Goal: Information Seeking & Learning: Learn about a topic

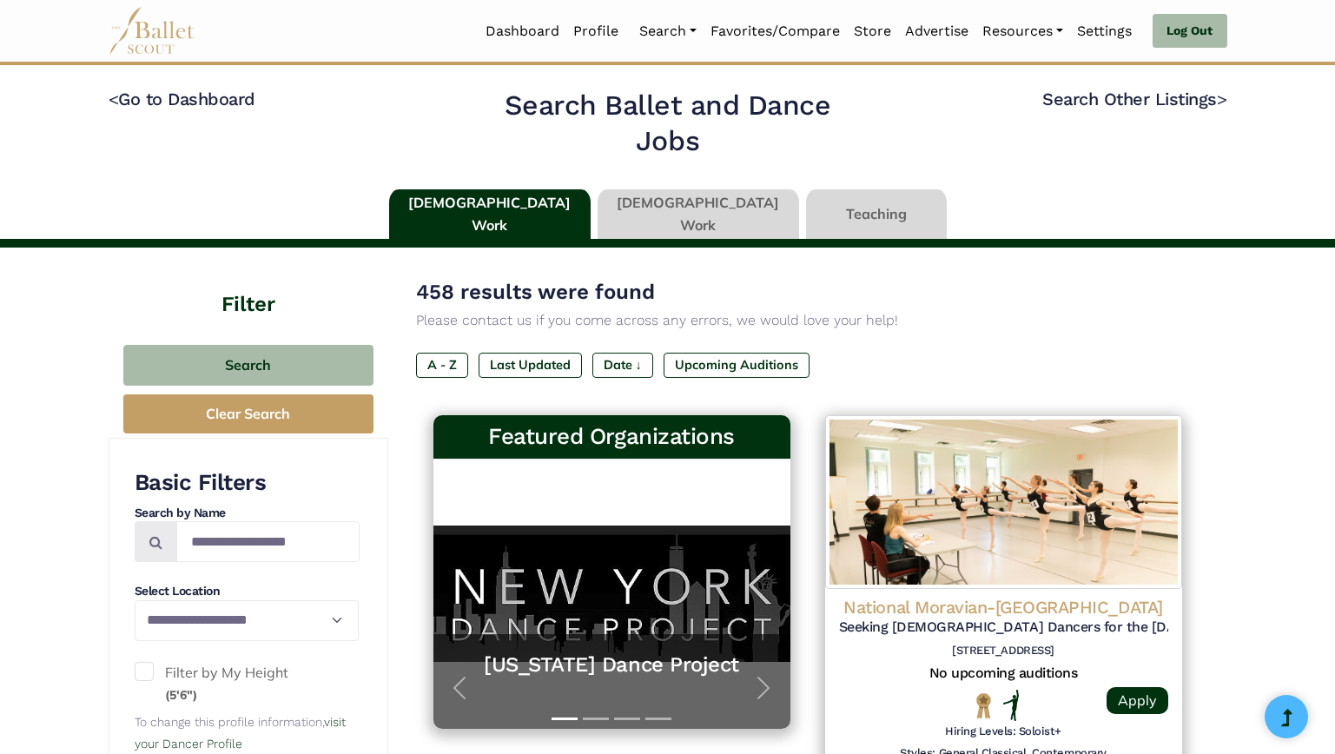
scroll to position [1174, 0]
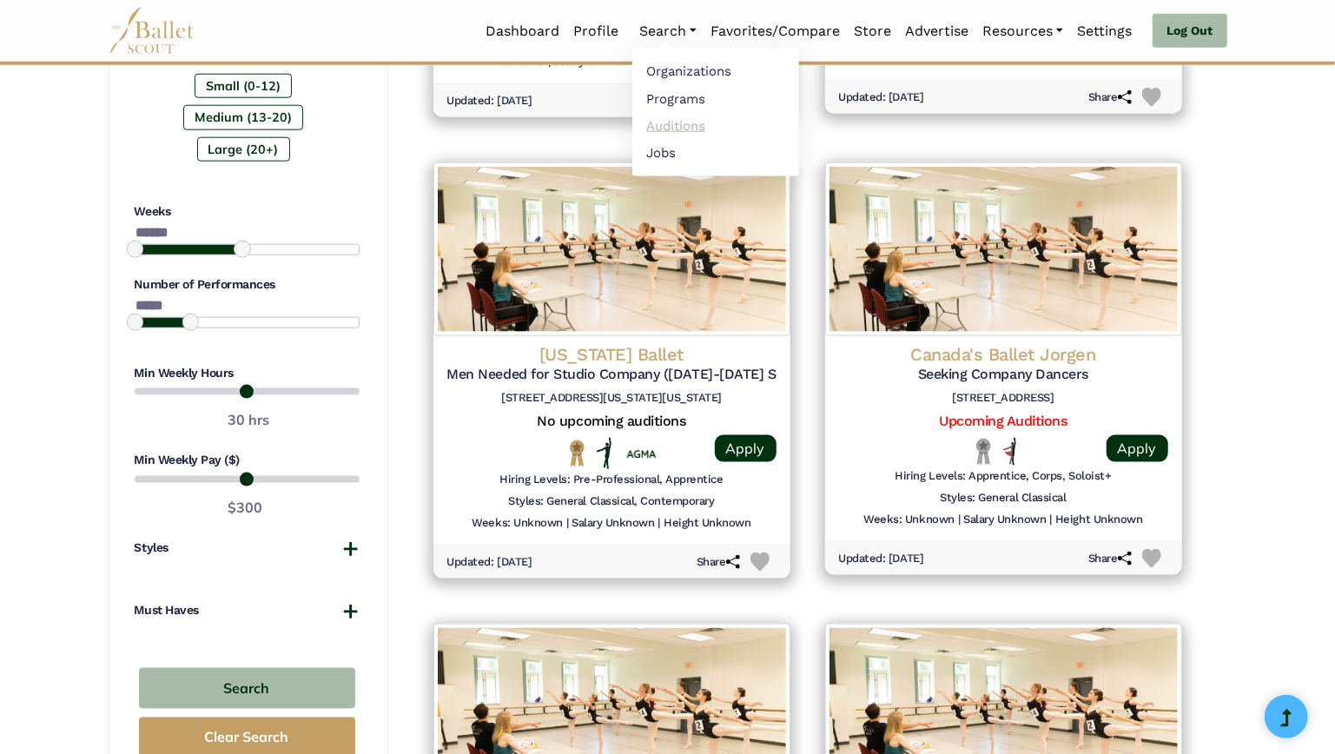
click at [653, 126] on link "Auditions" at bounding box center [715, 125] width 167 height 27
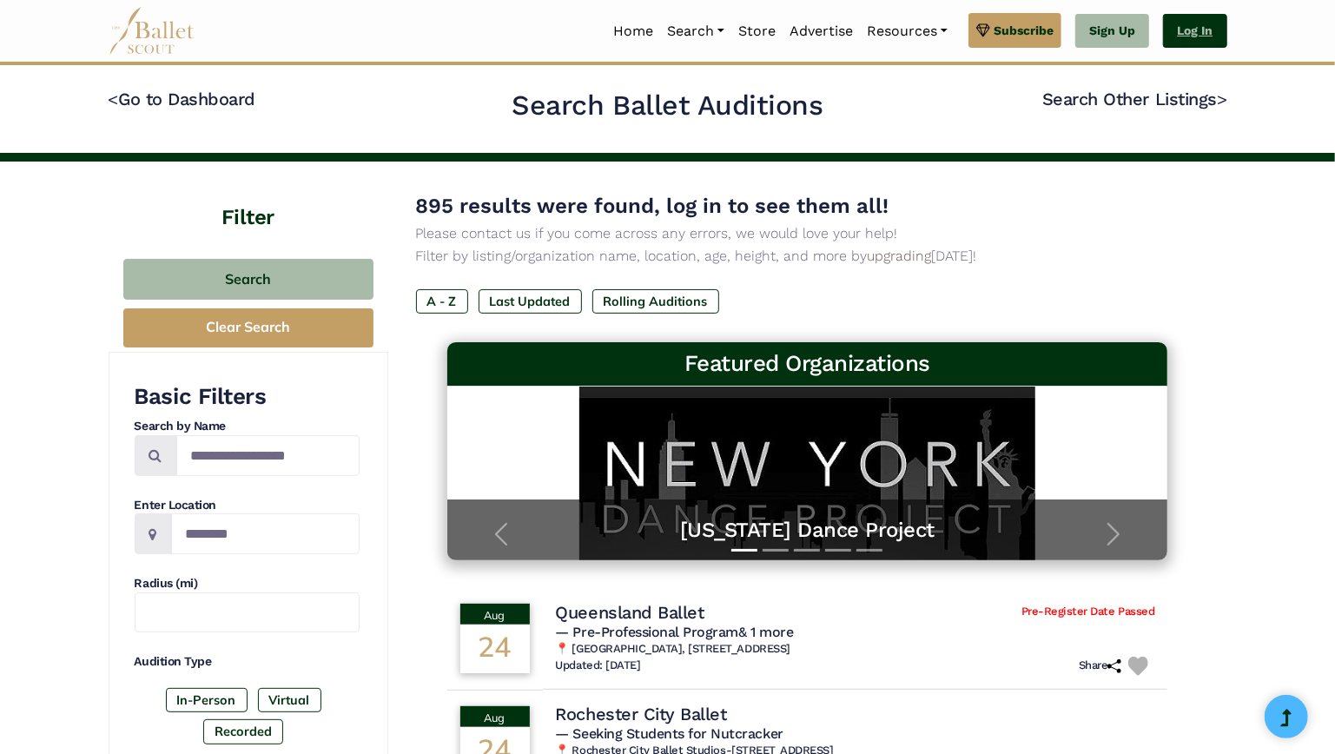
click at [1200, 35] on link "Log In" at bounding box center [1194, 31] width 63 height 35
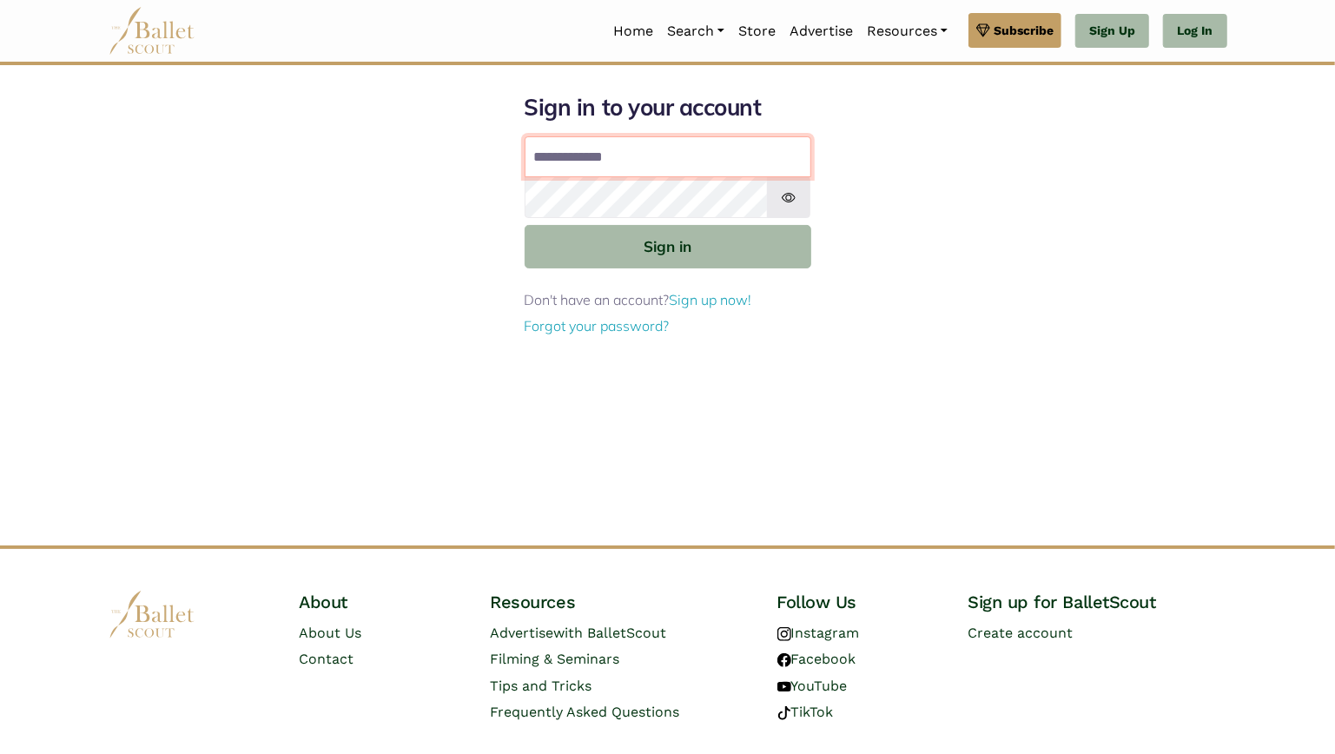
type input "**********"
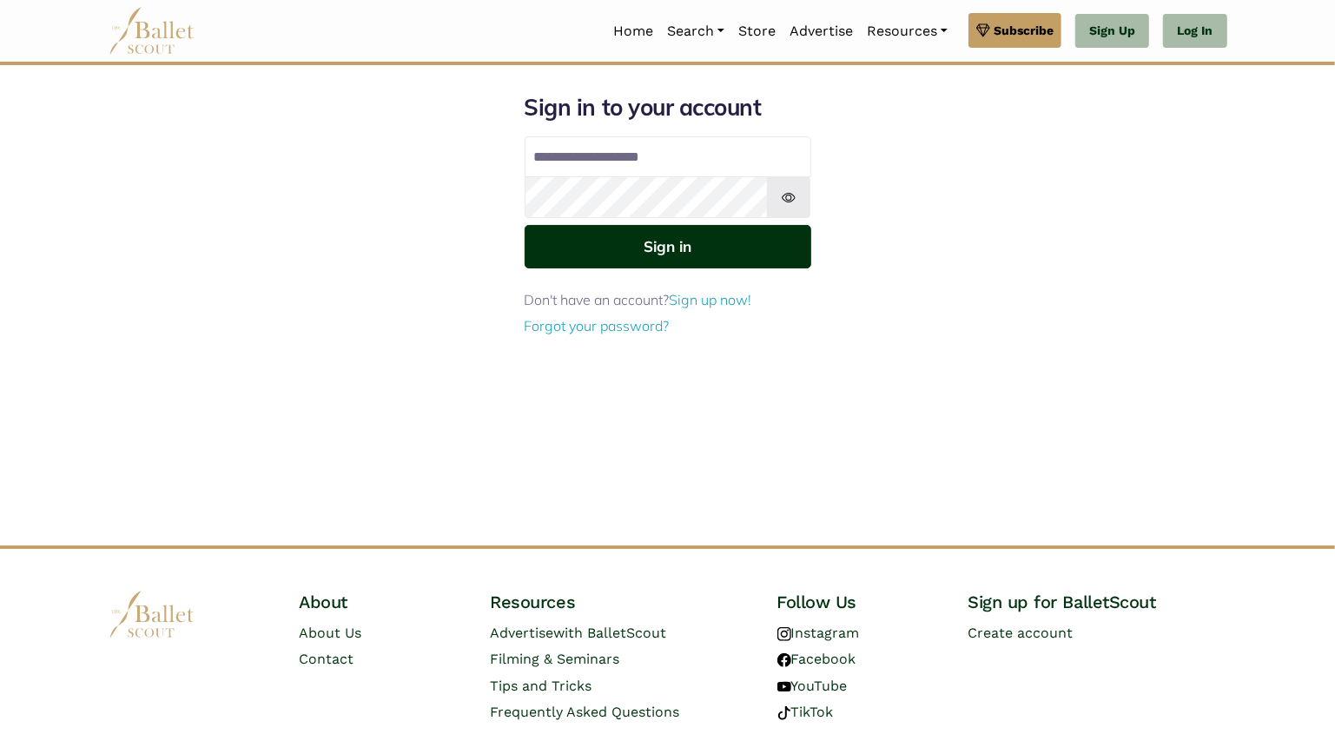
click at [660, 258] on button "Sign in" at bounding box center [668, 246] width 287 height 43
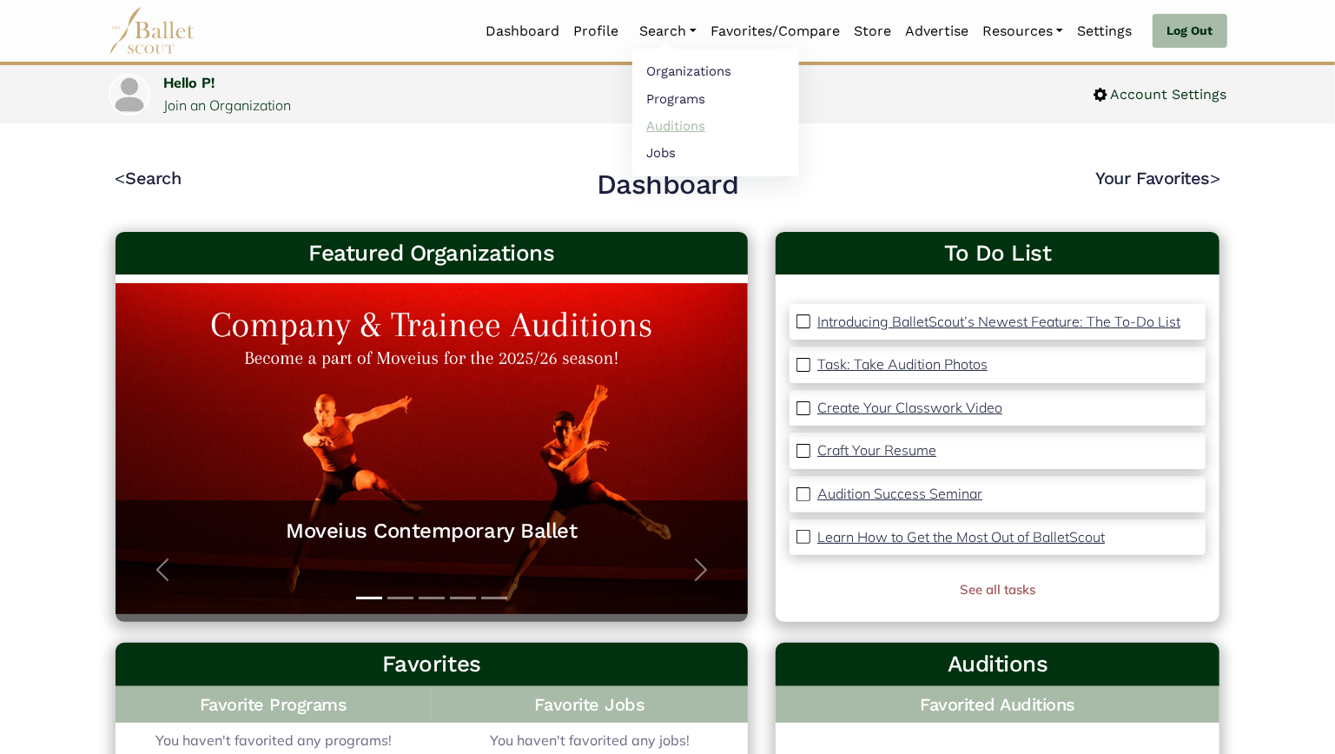
click at [662, 129] on link "Auditions" at bounding box center [715, 125] width 167 height 27
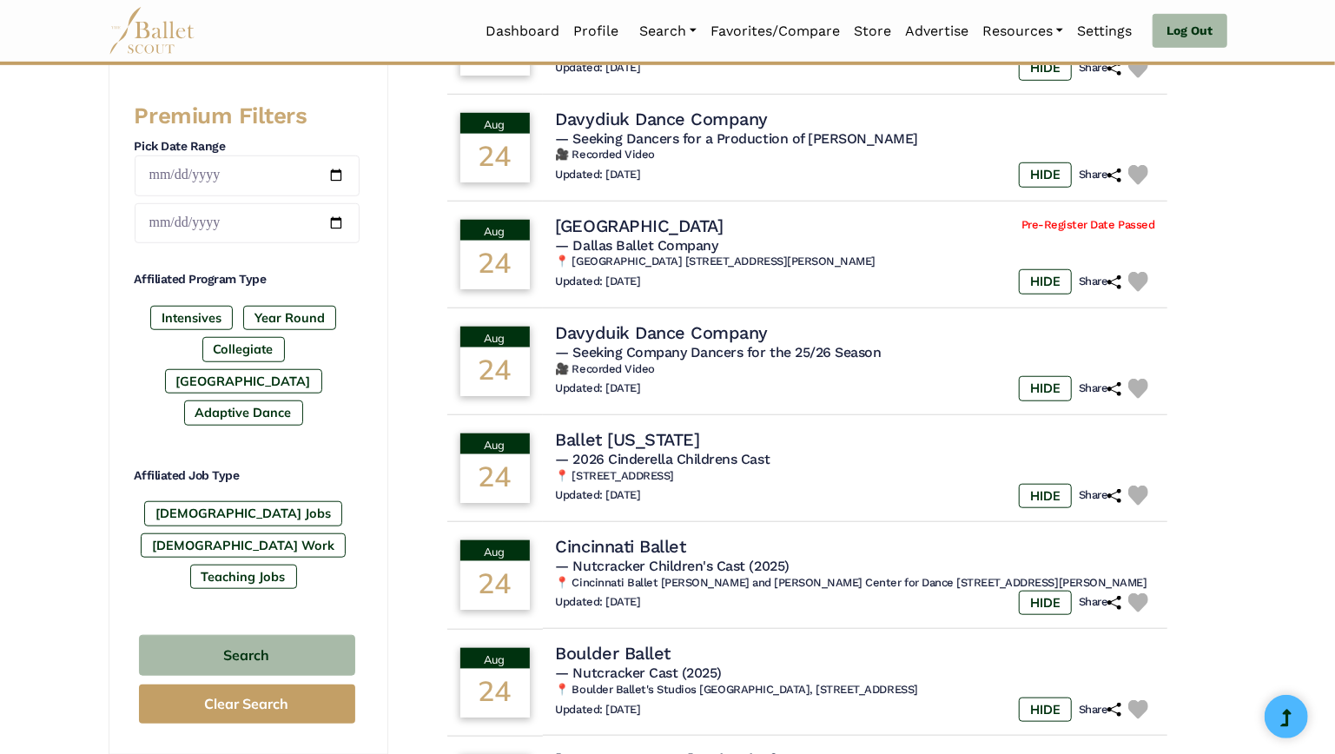
scroll to position [691, 0]
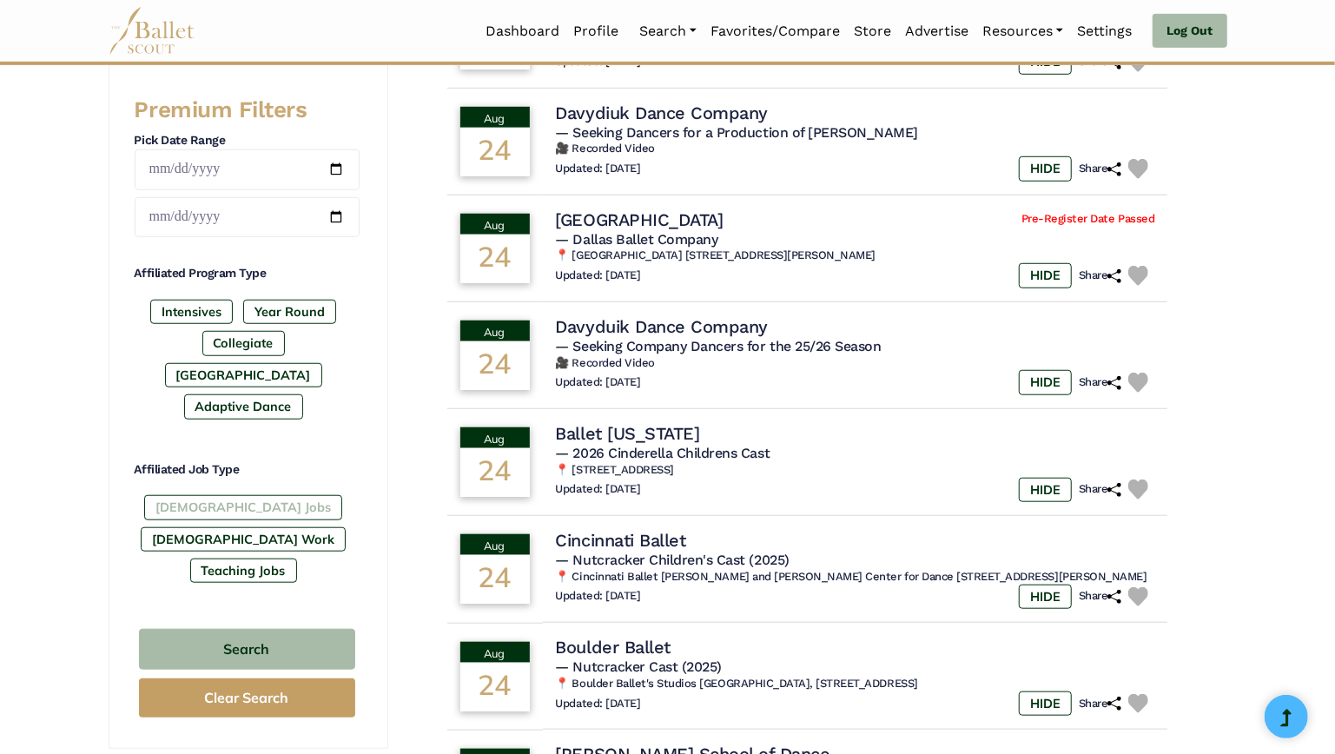
click at [210, 519] on label "Full-Time Jobs" at bounding box center [243, 507] width 198 height 24
click at [304, 533] on label "[DEMOGRAPHIC_DATA] Work" at bounding box center [243, 539] width 205 height 24
click at [276, 564] on label "Teaching Jobs" at bounding box center [243, 570] width 107 height 24
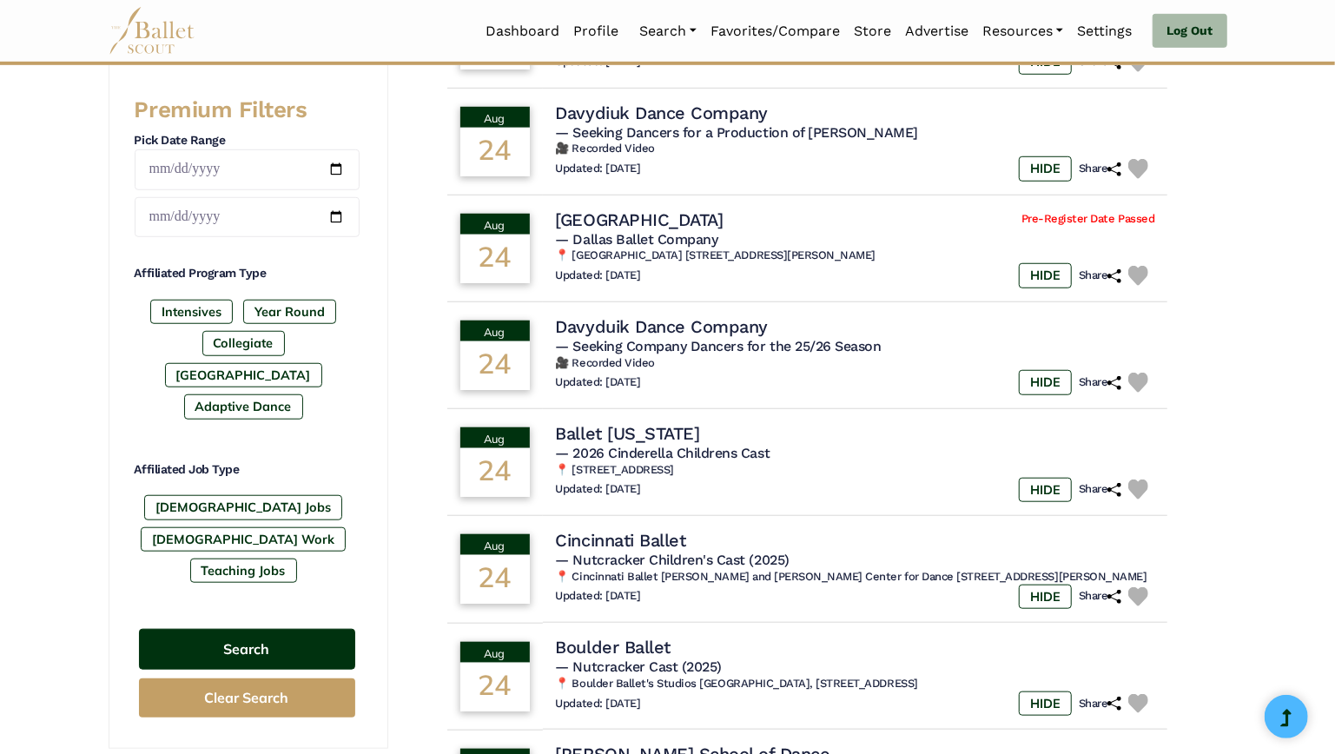
click at [274, 643] on button "Search" at bounding box center [247, 649] width 216 height 41
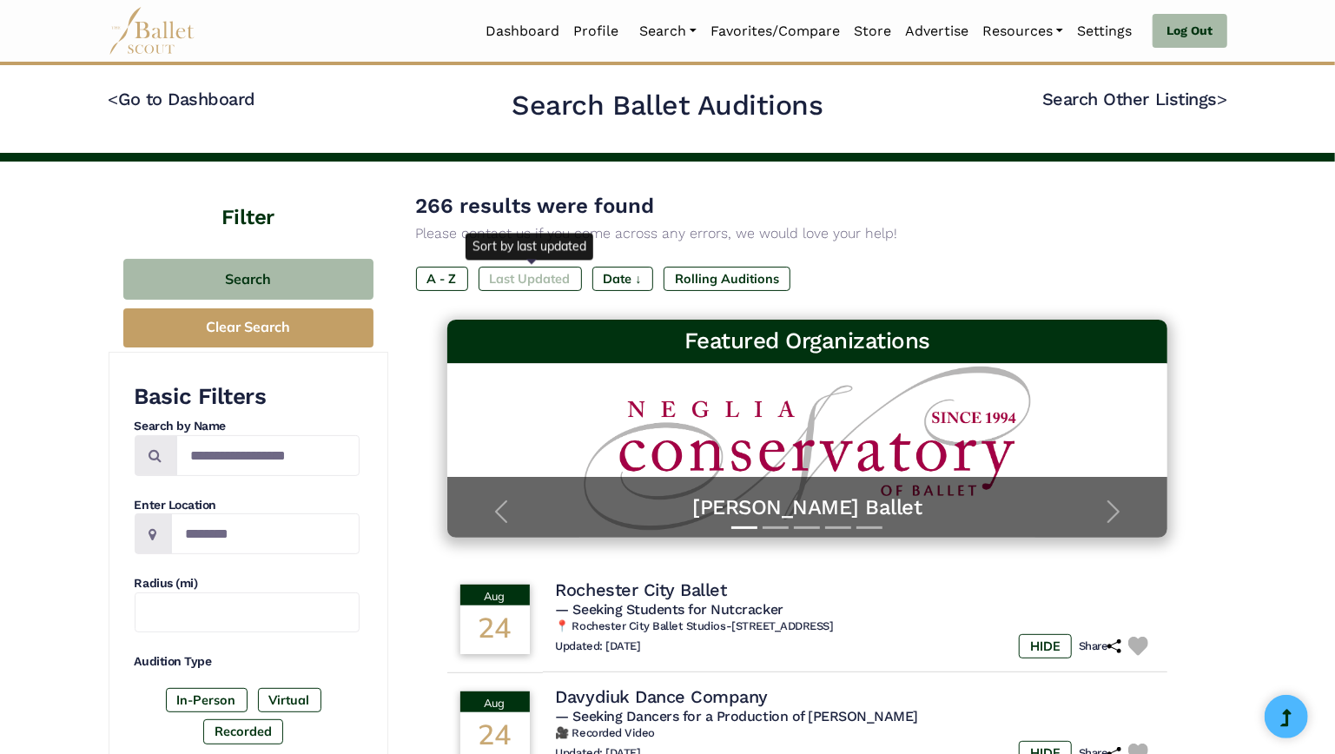
click at [544, 280] on label "Last Updated" at bounding box center [530, 279] width 103 height 24
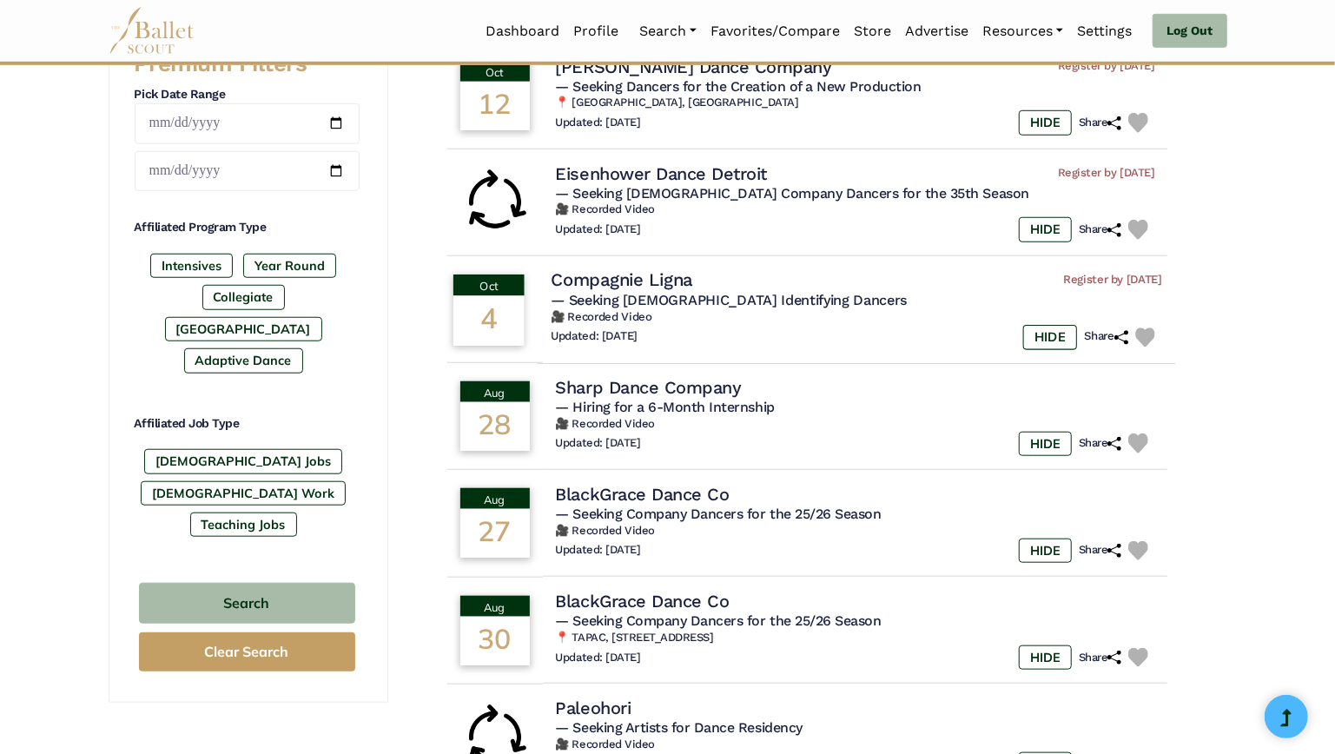
scroll to position [743, 0]
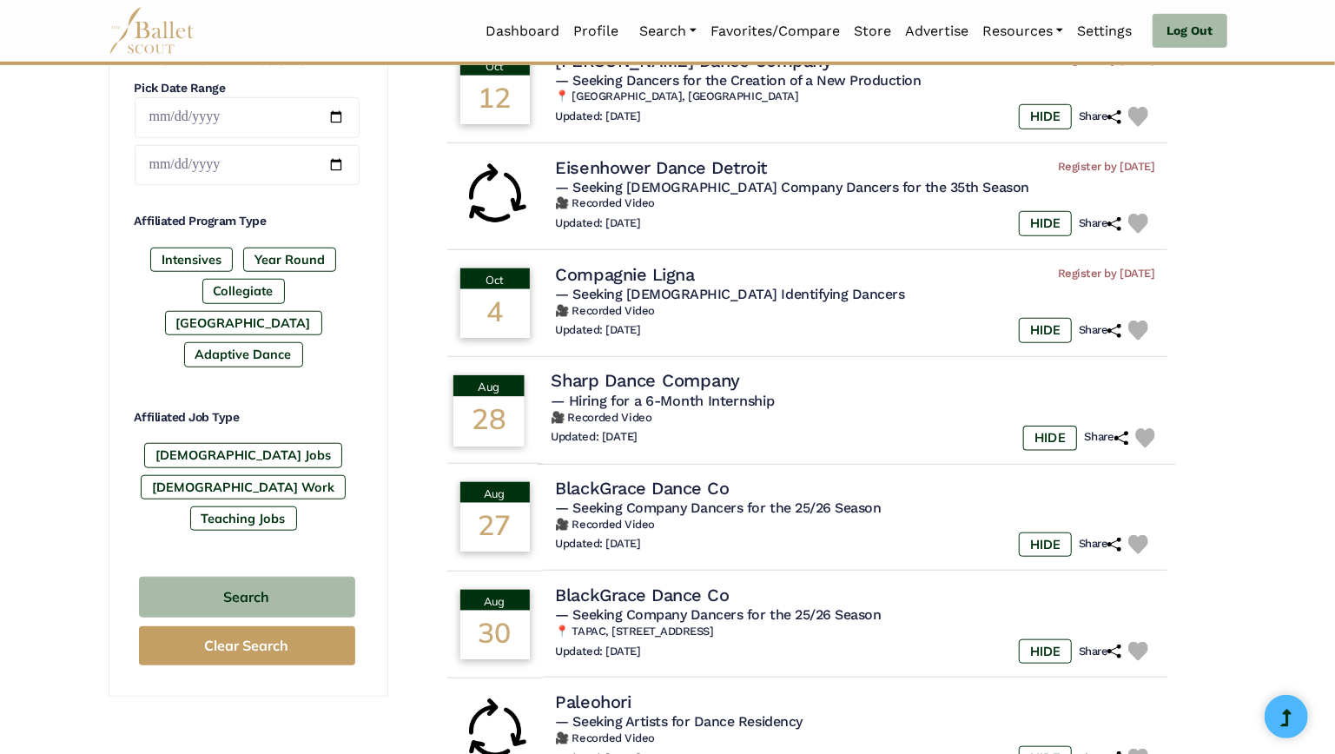
click at [740, 380] on h4 "Sharp Dance Company" at bounding box center [645, 380] width 189 height 23
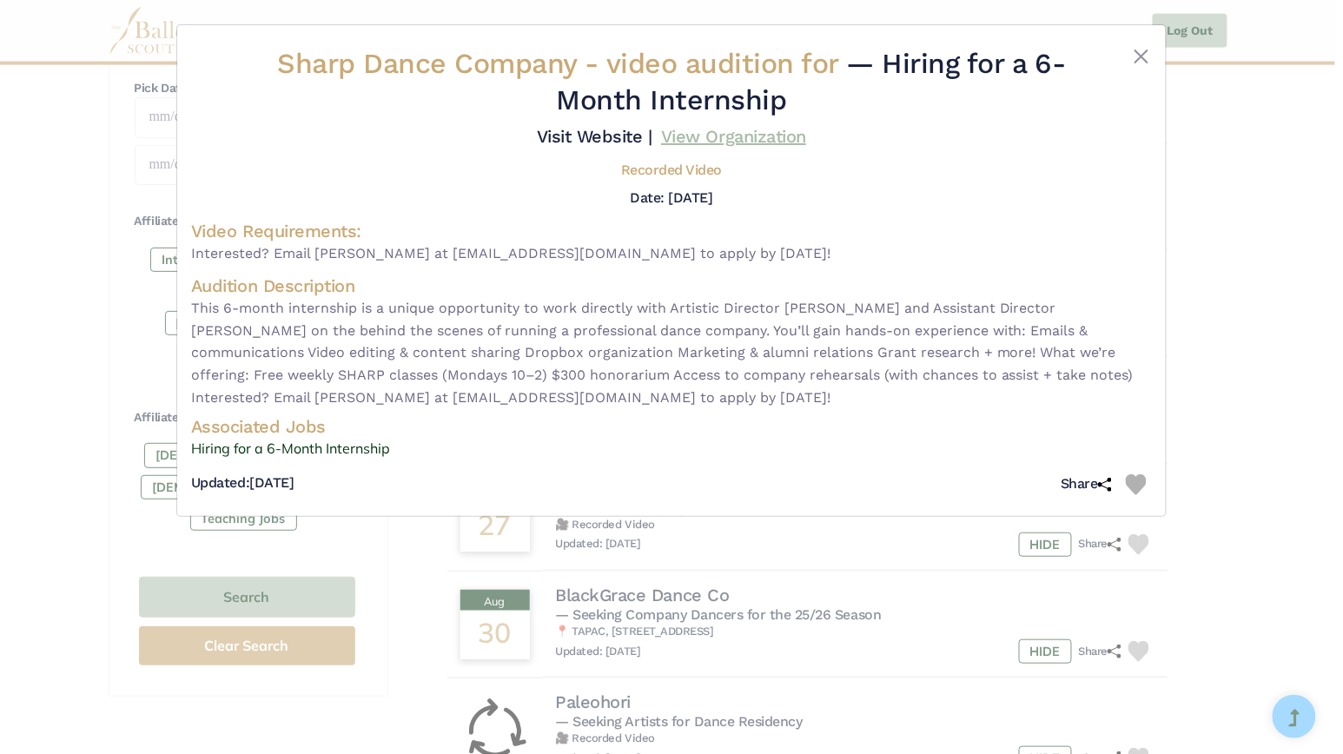
click at [733, 141] on link "View Organization" at bounding box center [733, 136] width 145 height 21
click at [1140, 50] on button "Close" at bounding box center [1141, 56] width 21 height 21
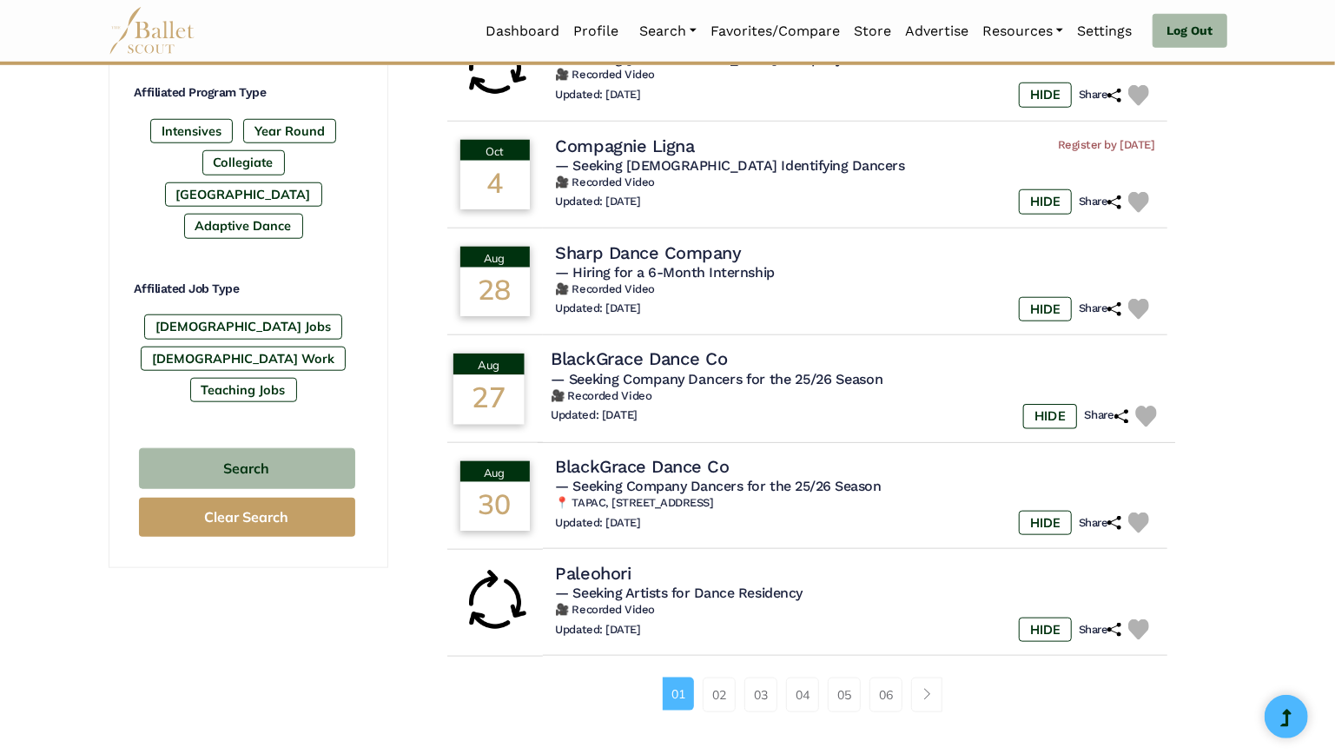
scroll to position [984, 0]
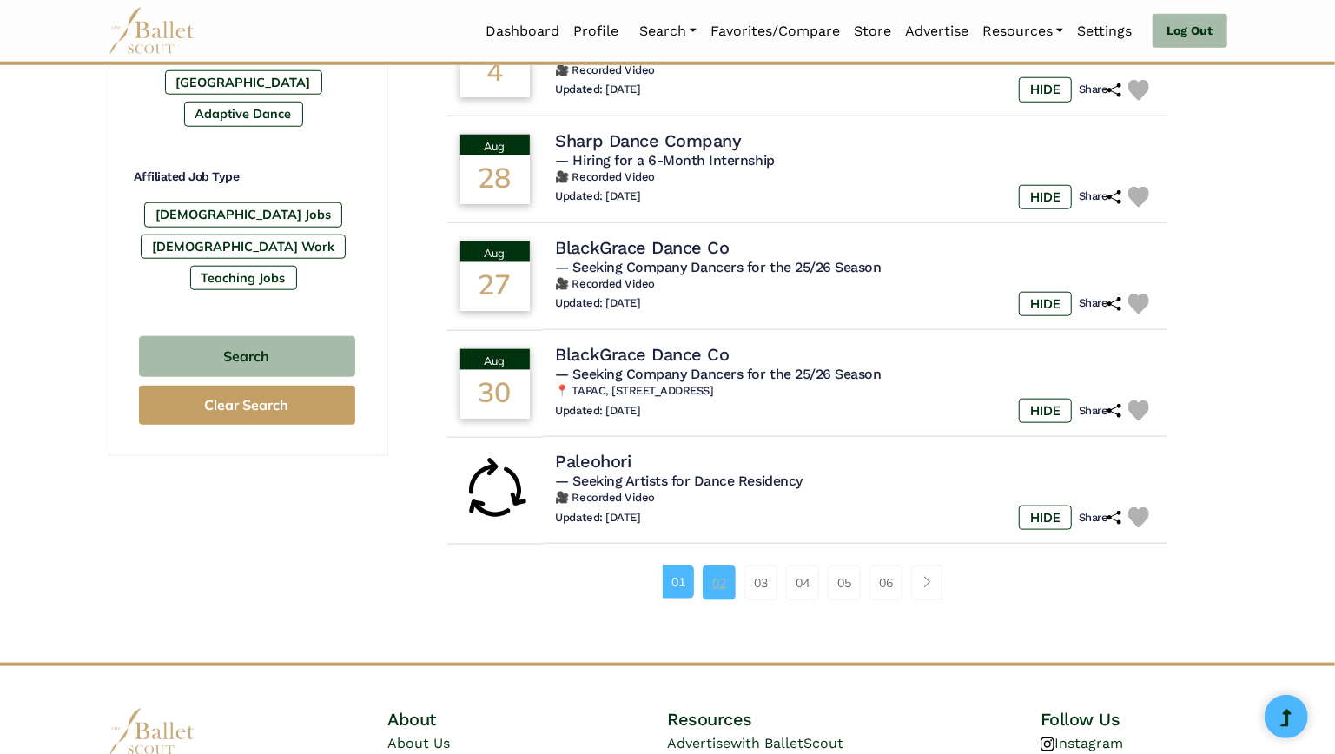
click at [709, 584] on link "02" at bounding box center [719, 582] width 33 height 35
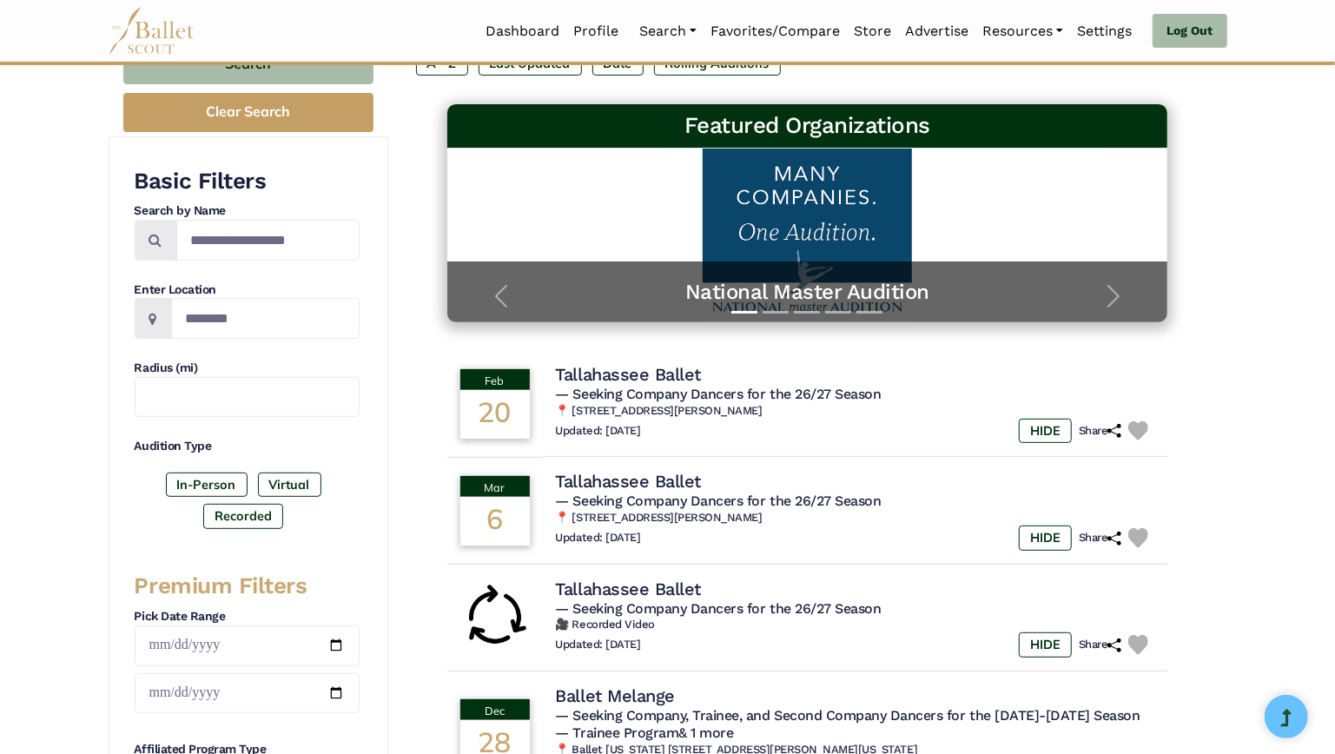
scroll to position [174, 0]
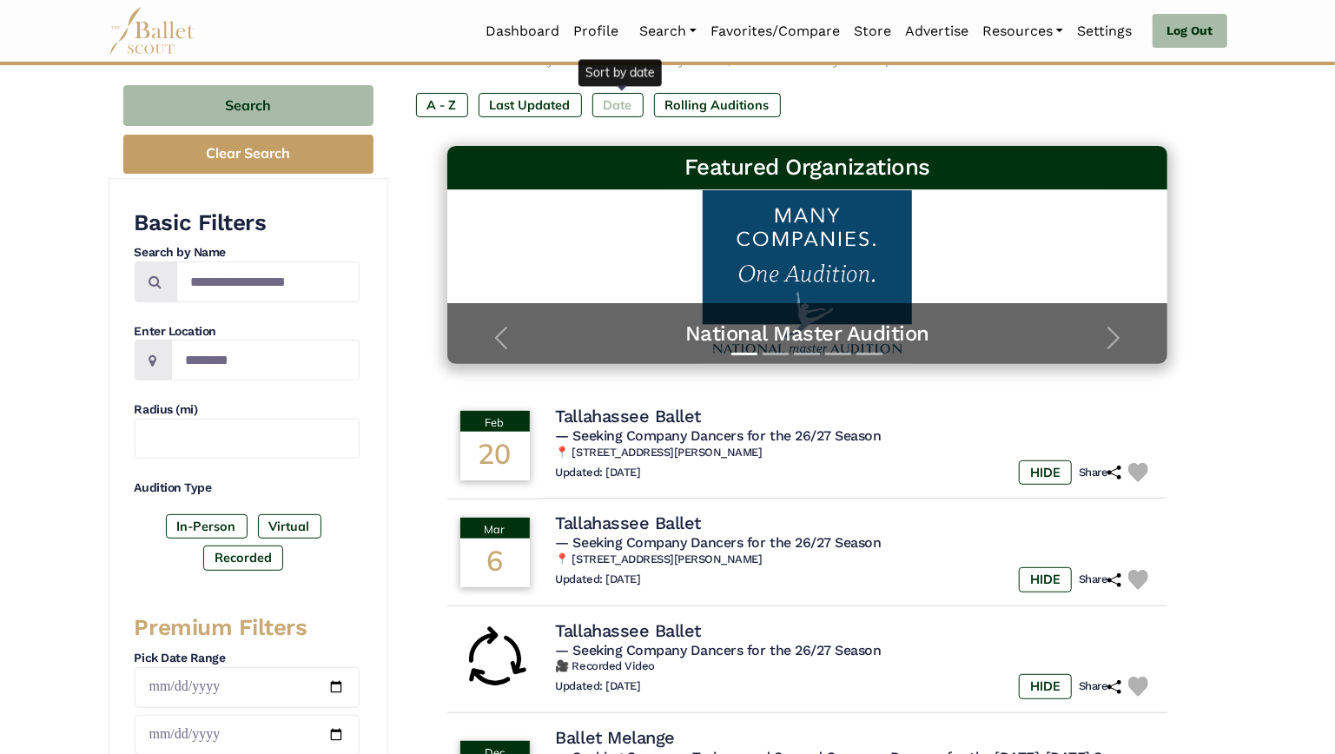
click at [630, 97] on label "Date" at bounding box center [617, 105] width 51 height 24
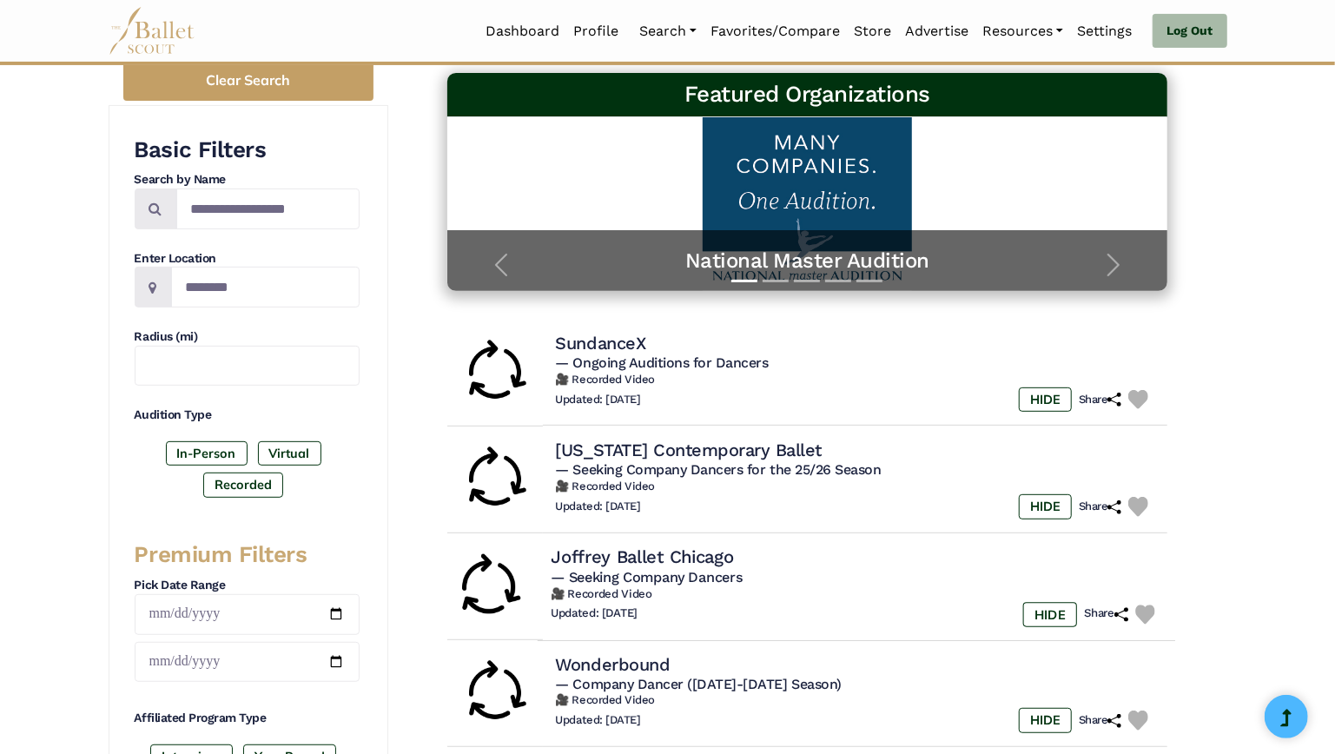
scroll to position [227, 0]
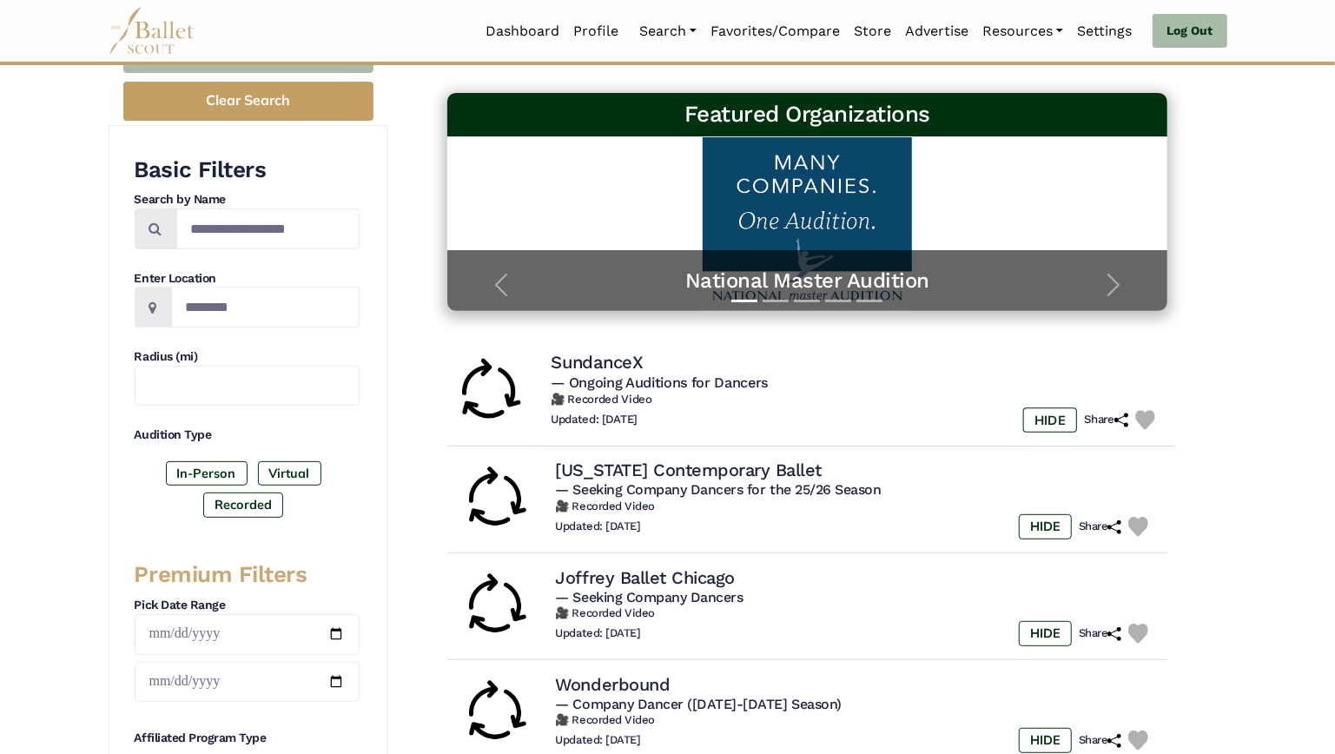
click at [643, 363] on h4 "SundanceX" at bounding box center [597, 362] width 92 height 23
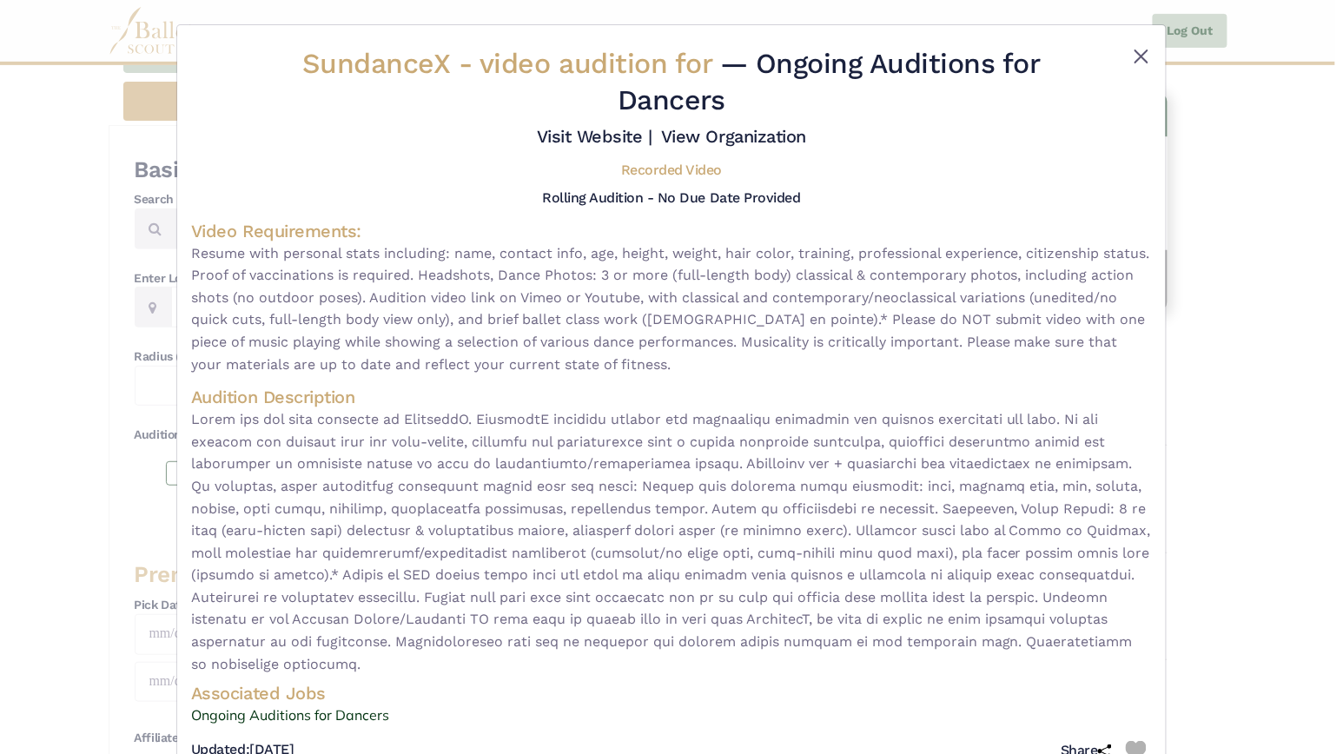
click at [1140, 51] on button "Close" at bounding box center [1141, 56] width 21 height 21
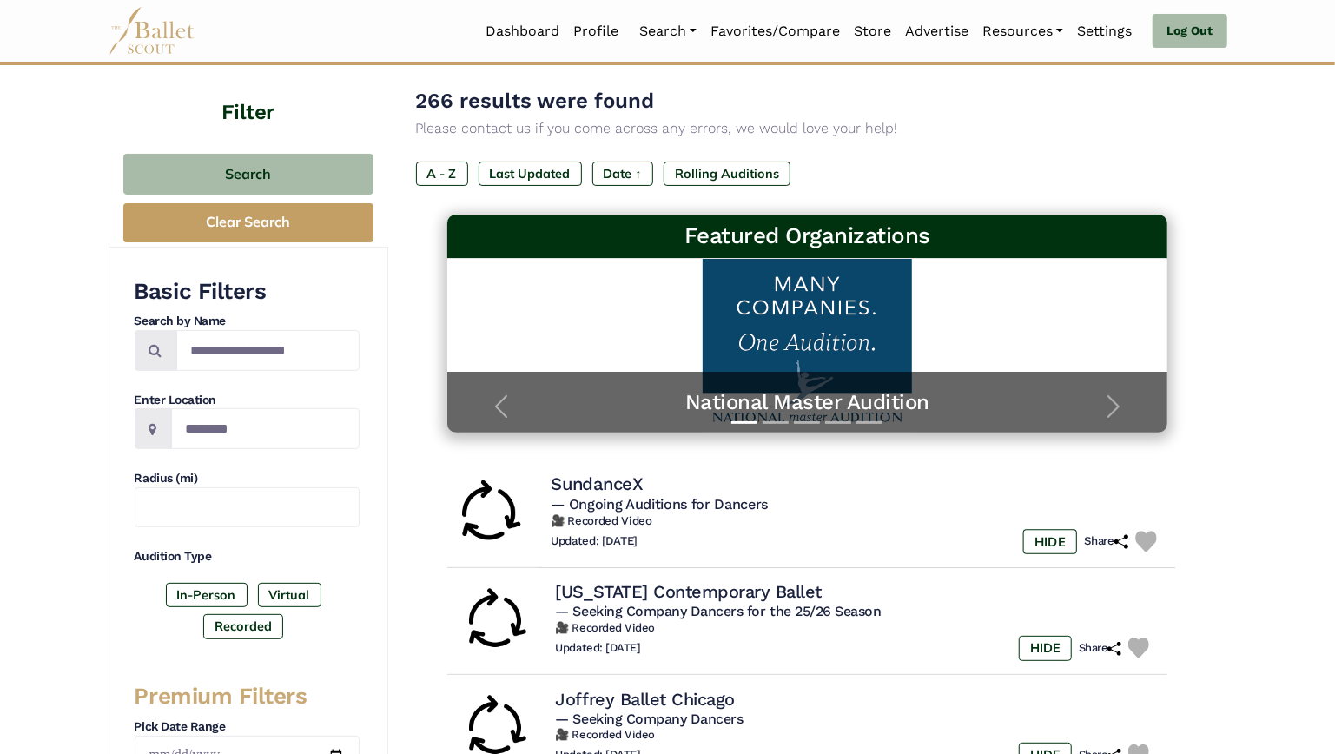
scroll to position [91, 0]
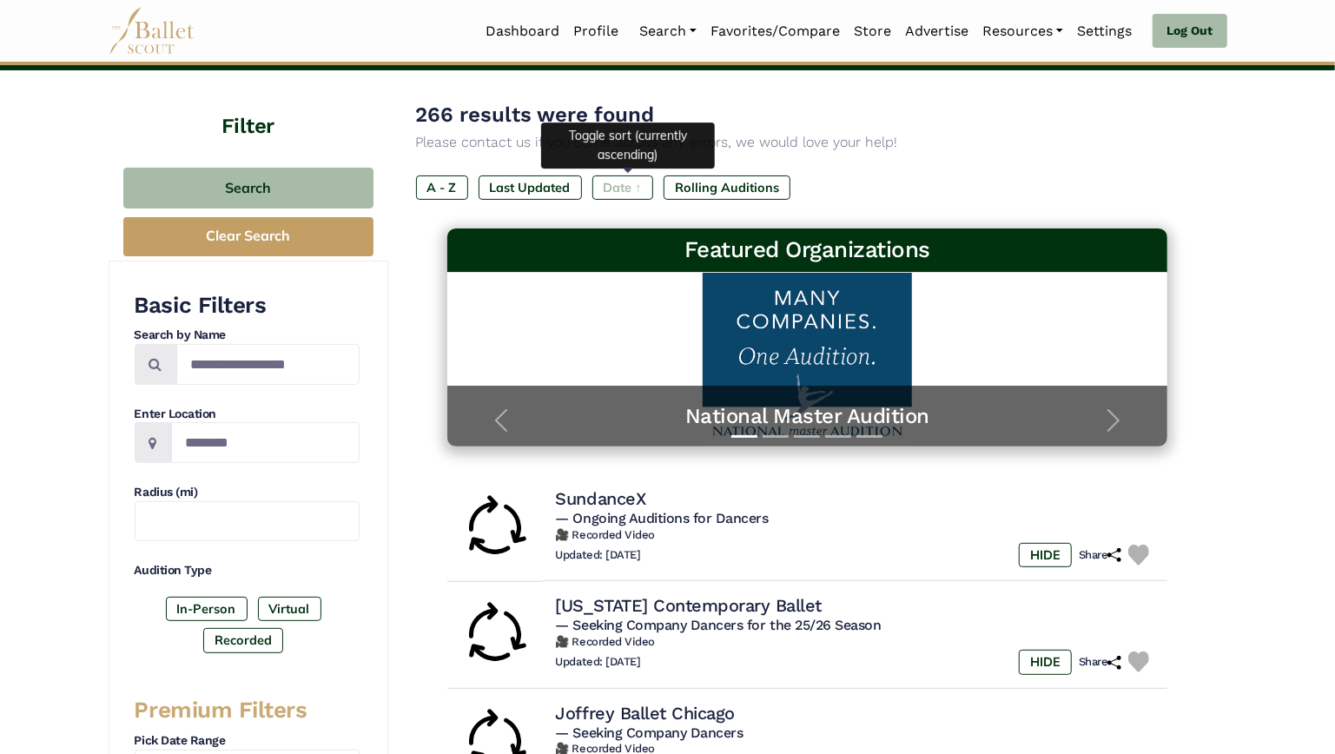
click at [629, 185] on label "Date ↑" at bounding box center [622, 187] width 61 height 24
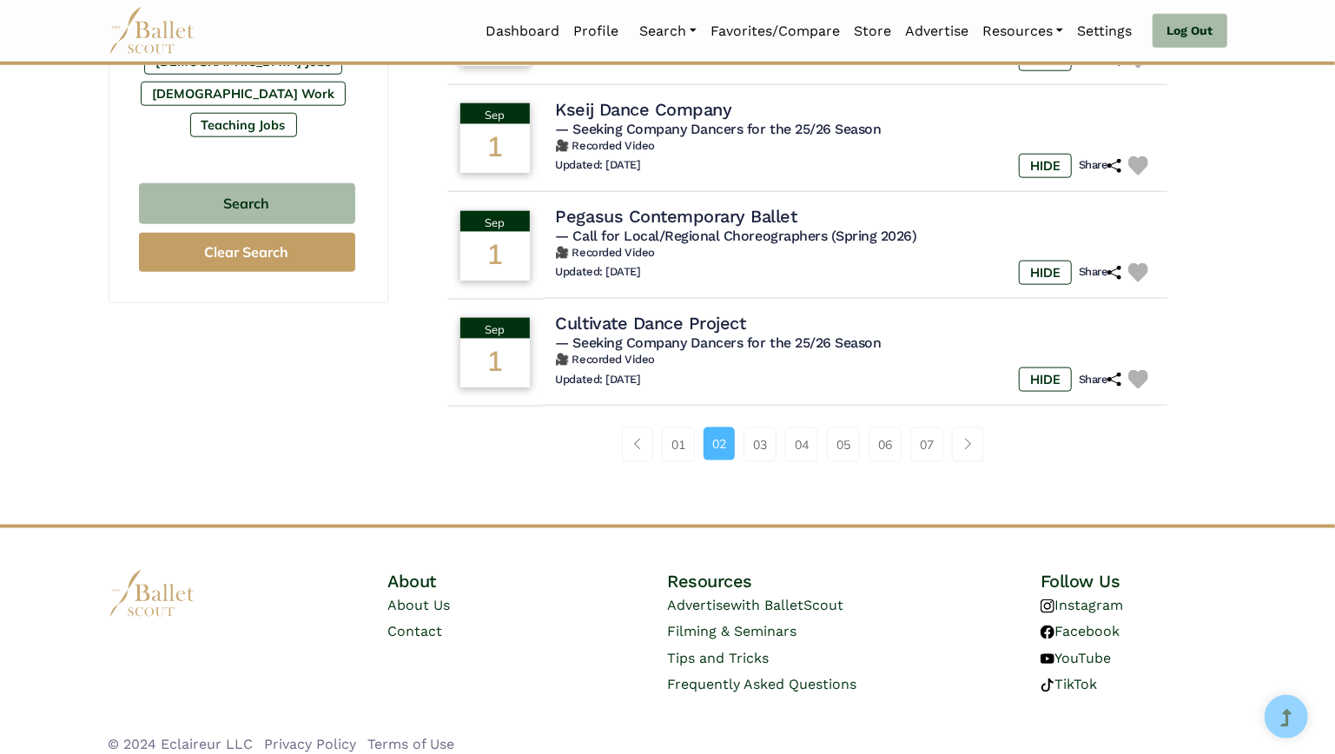
scroll to position [1136, 0]
click at [662, 445] on link "01" at bounding box center [678, 445] width 33 height 35
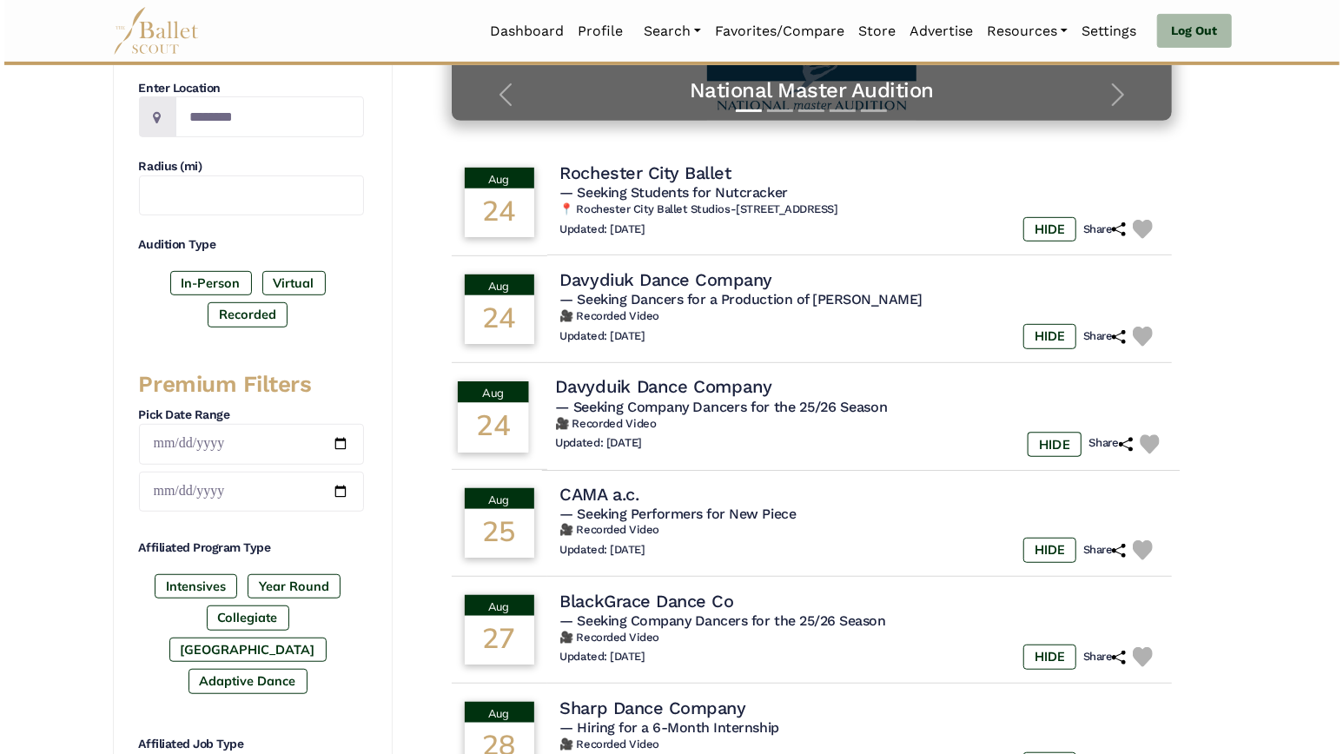
scroll to position [420, 0]
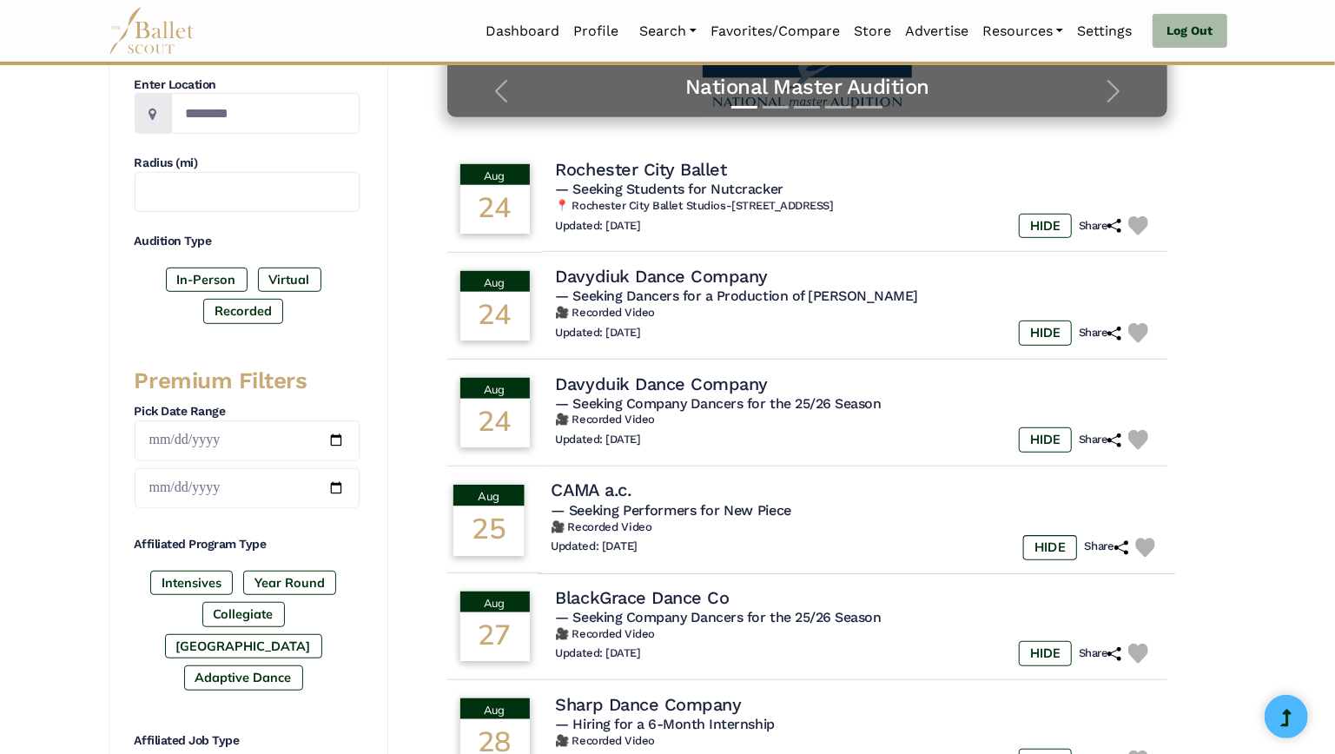
click at [620, 480] on h4 "CAMA a.c." at bounding box center [591, 490] width 81 height 23
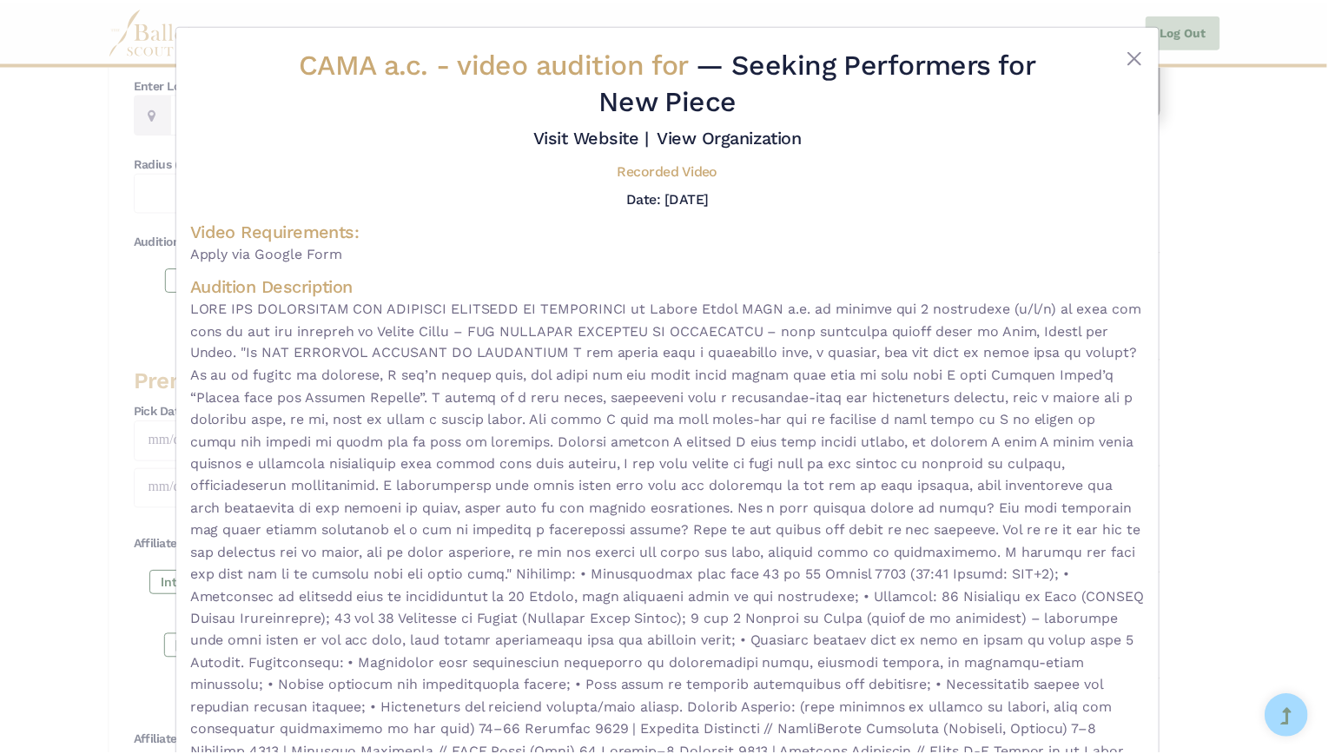
scroll to position [0, 0]
click at [1136, 52] on button "Close" at bounding box center [1141, 56] width 21 height 21
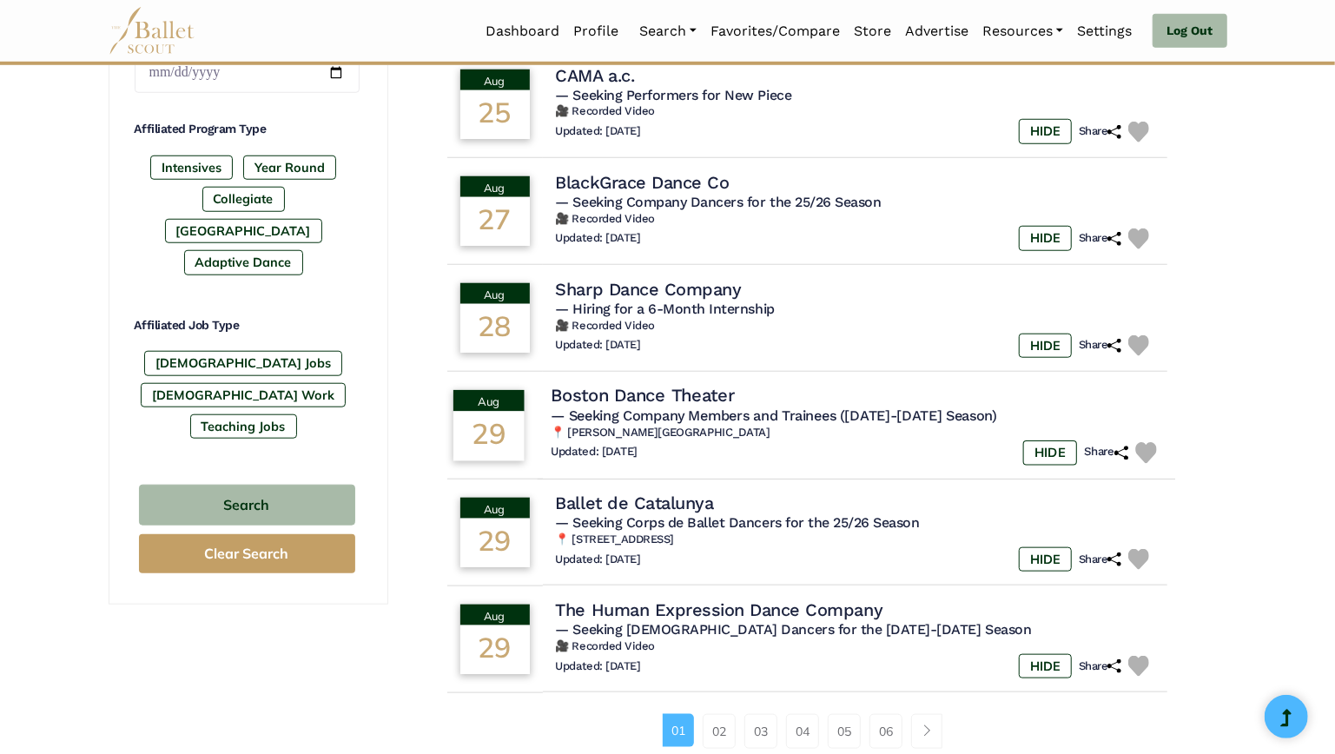
scroll to position [848, 0]
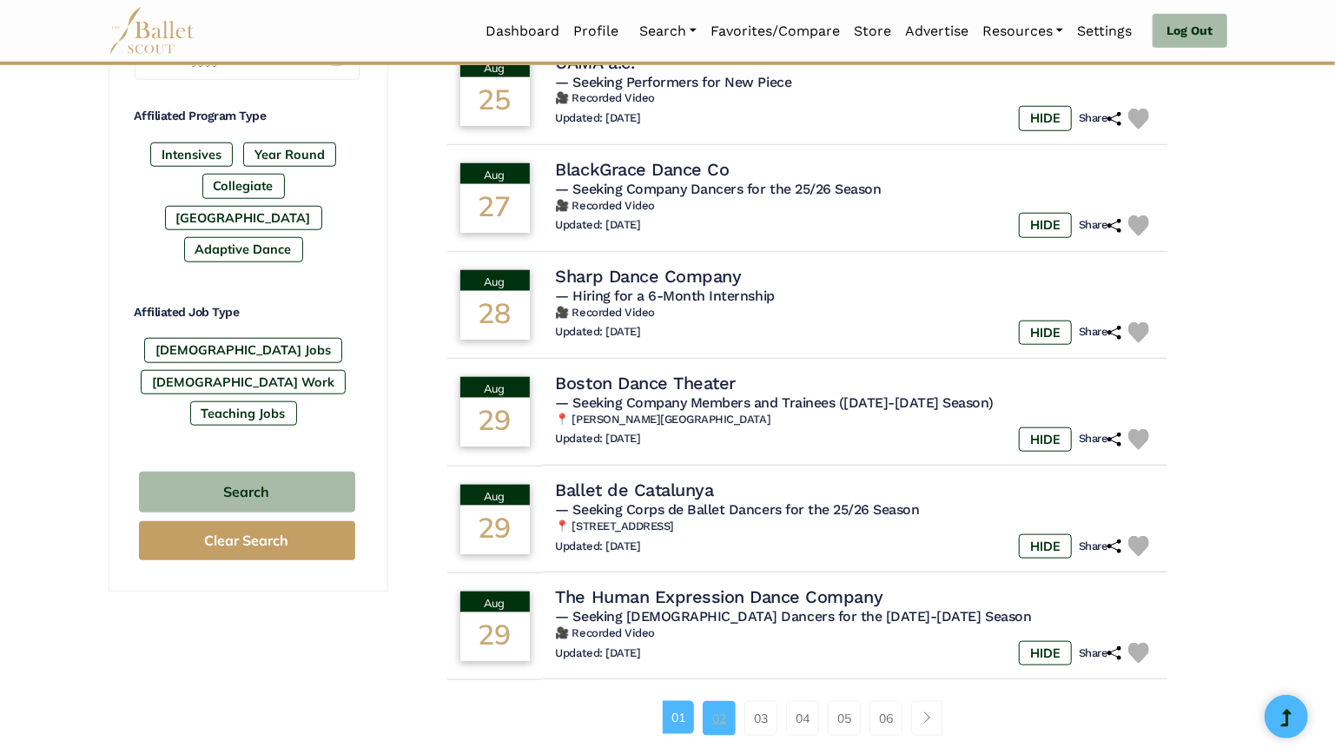
click at [723, 715] on link "02" at bounding box center [719, 718] width 33 height 35
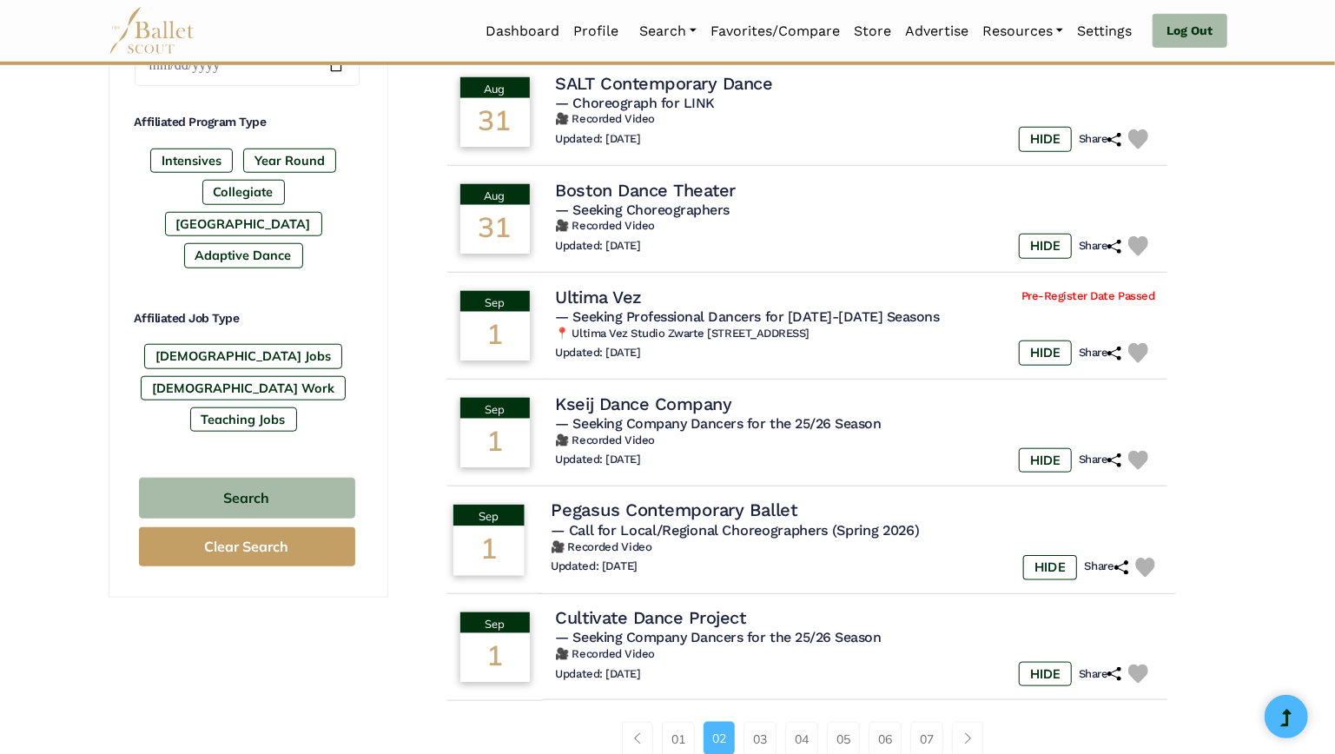
scroll to position [853, 0]
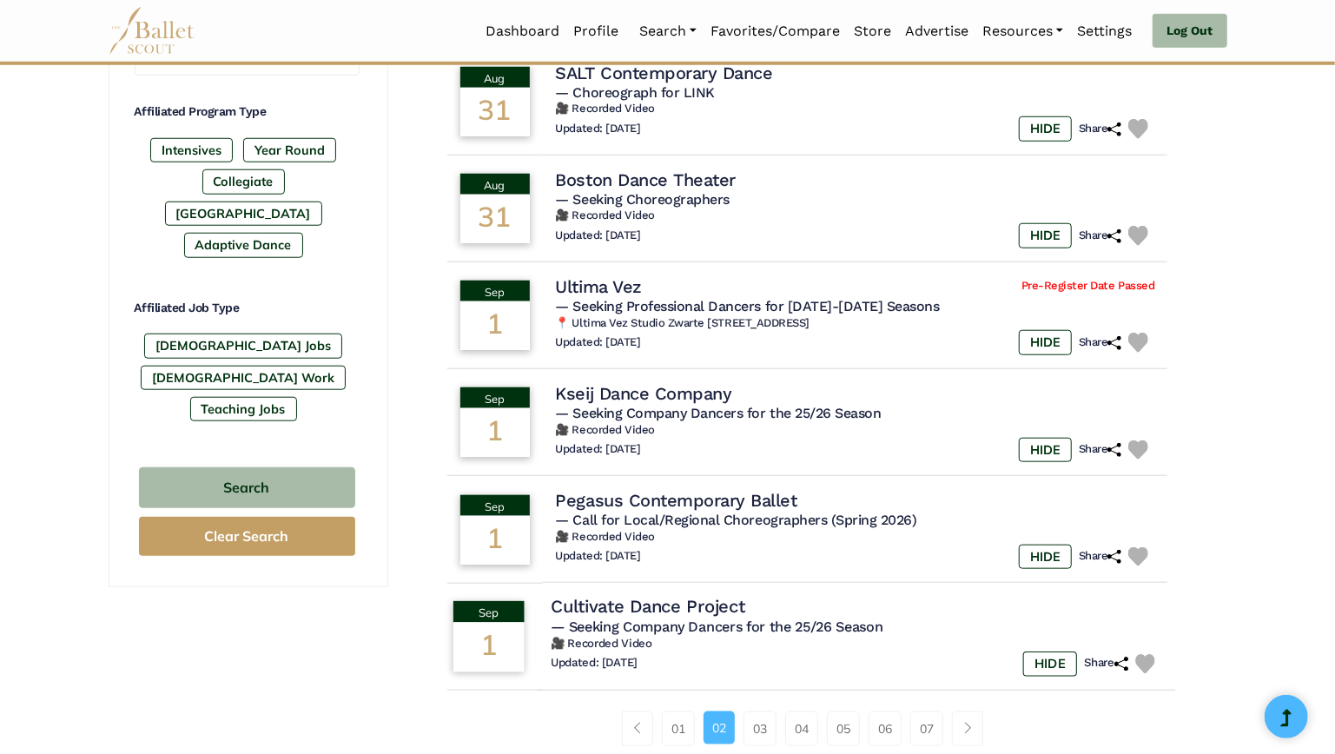
click at [717, 595] on h4 "Cultivate Dance Project" at bounding box center [648, 606] width 194 height 23
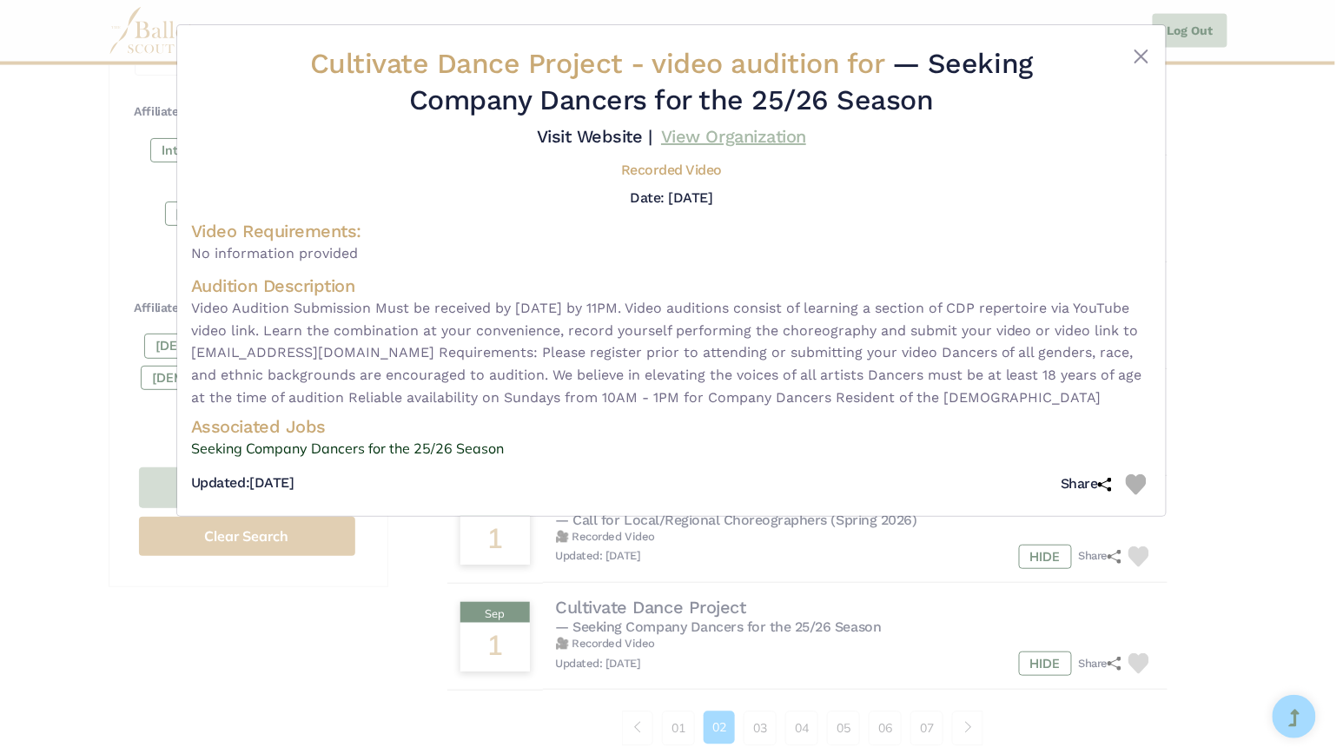
click at [728, 131] on link "View Organization" at bounding box center [733, 136] width 145 height 21
click at [1144, 50] on button "Close" at bounding box center [1141, 56] width 21 height 21
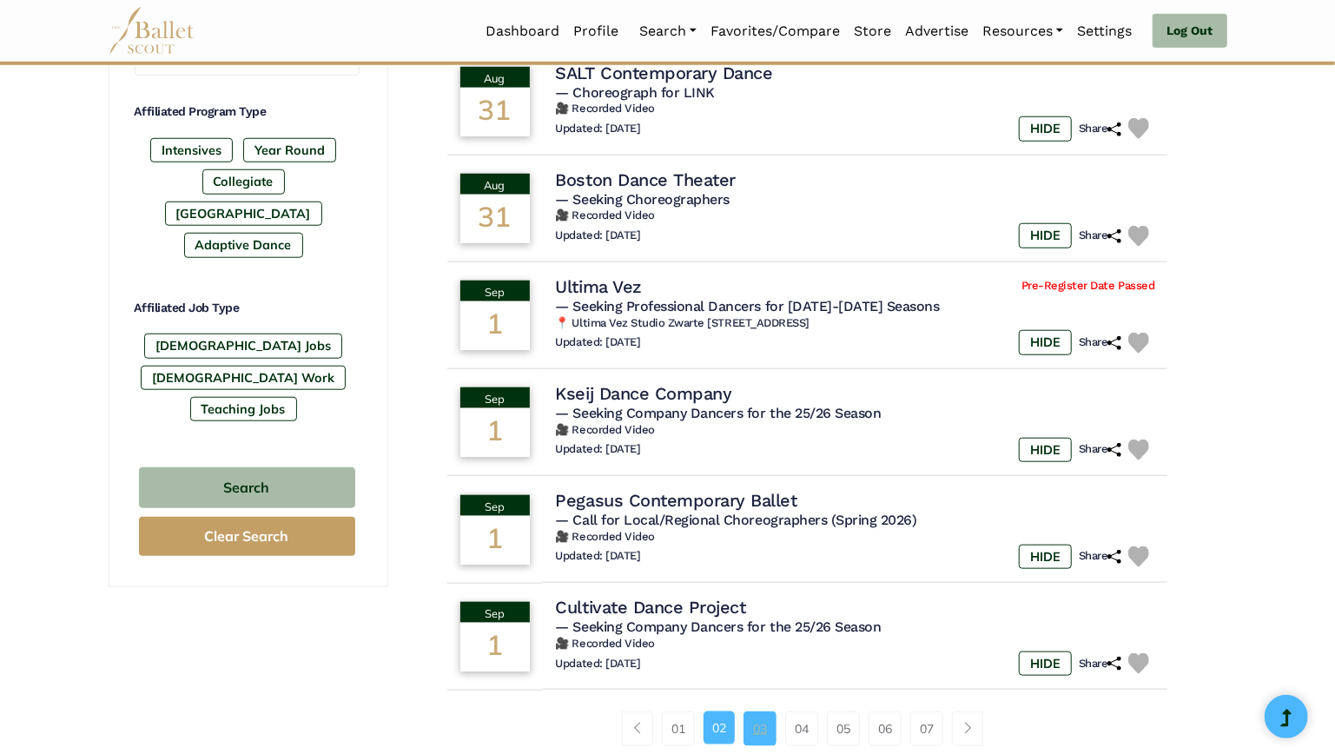
click at [752, 711] on link "03" at bounding box center [759, 728] width 33 height 35
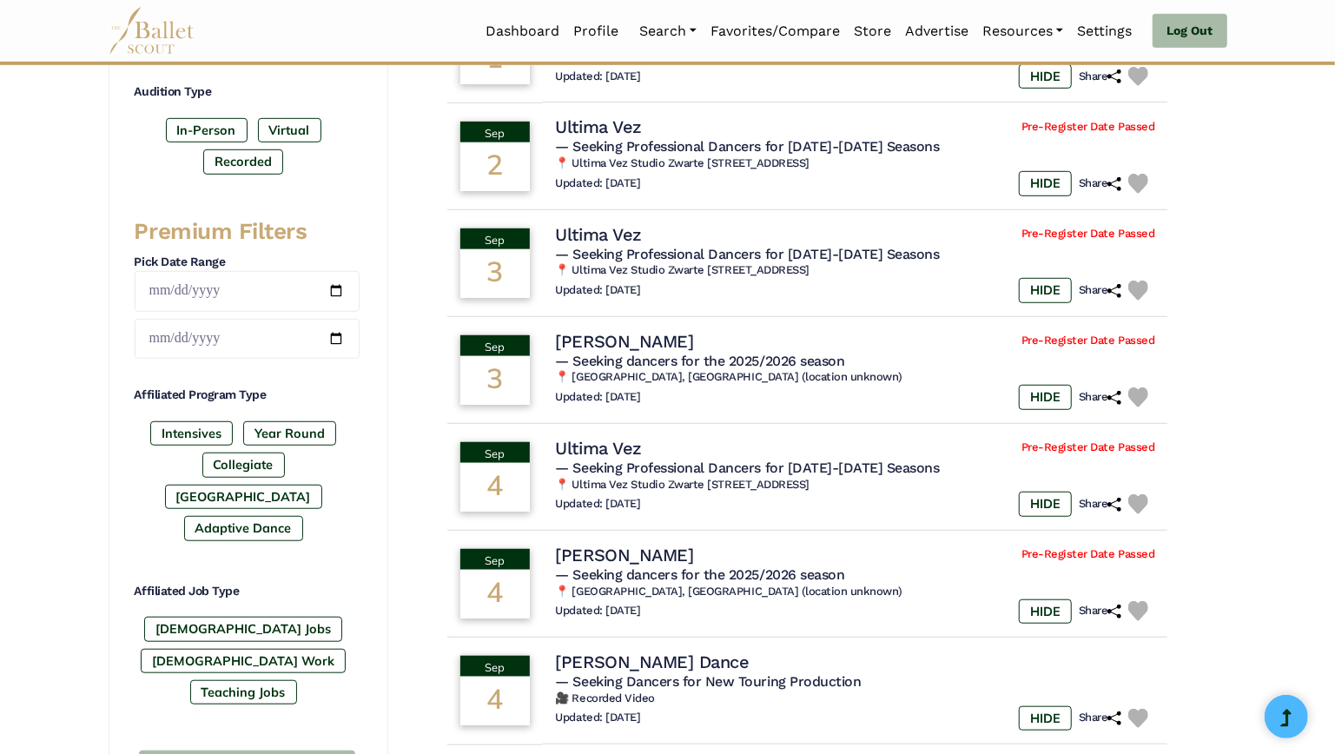
scroll to position [713, 0]
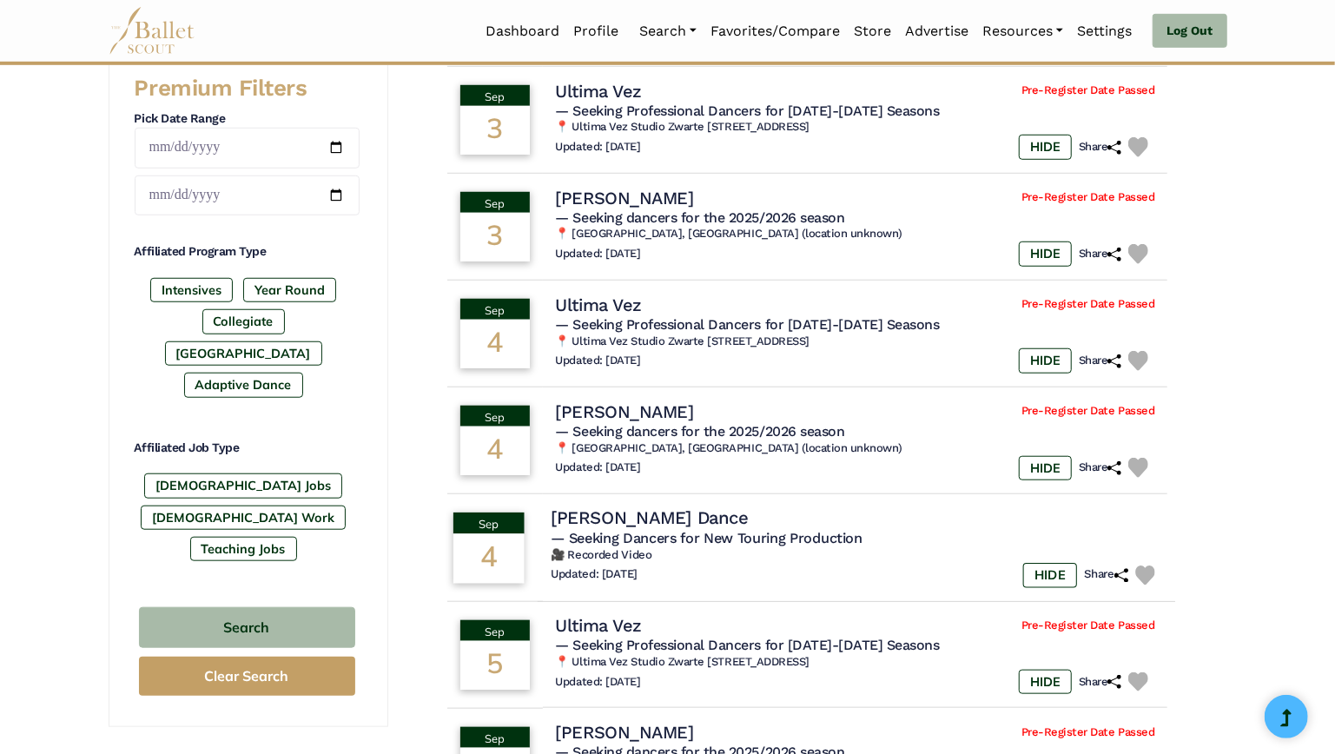
click at [724, 515] on h4 "[PERSON_NAME] Dance" at bounding box center [649, 517] width 197 height 23
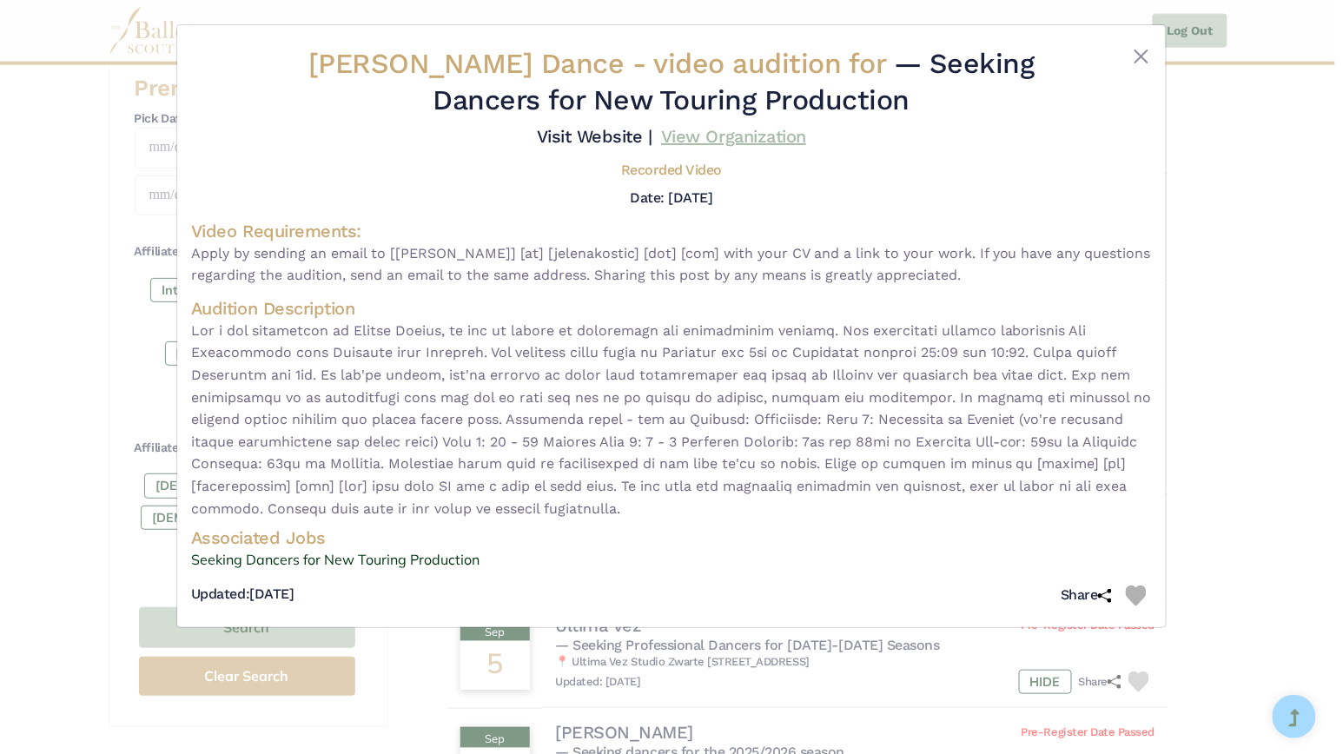
click at [743, 137] on link "View Organization" at bounding box center [733, 136] width 145 height 21
click at [1138, 48] on button "Close" at bounding box center [1141, 56] width 21 height 21
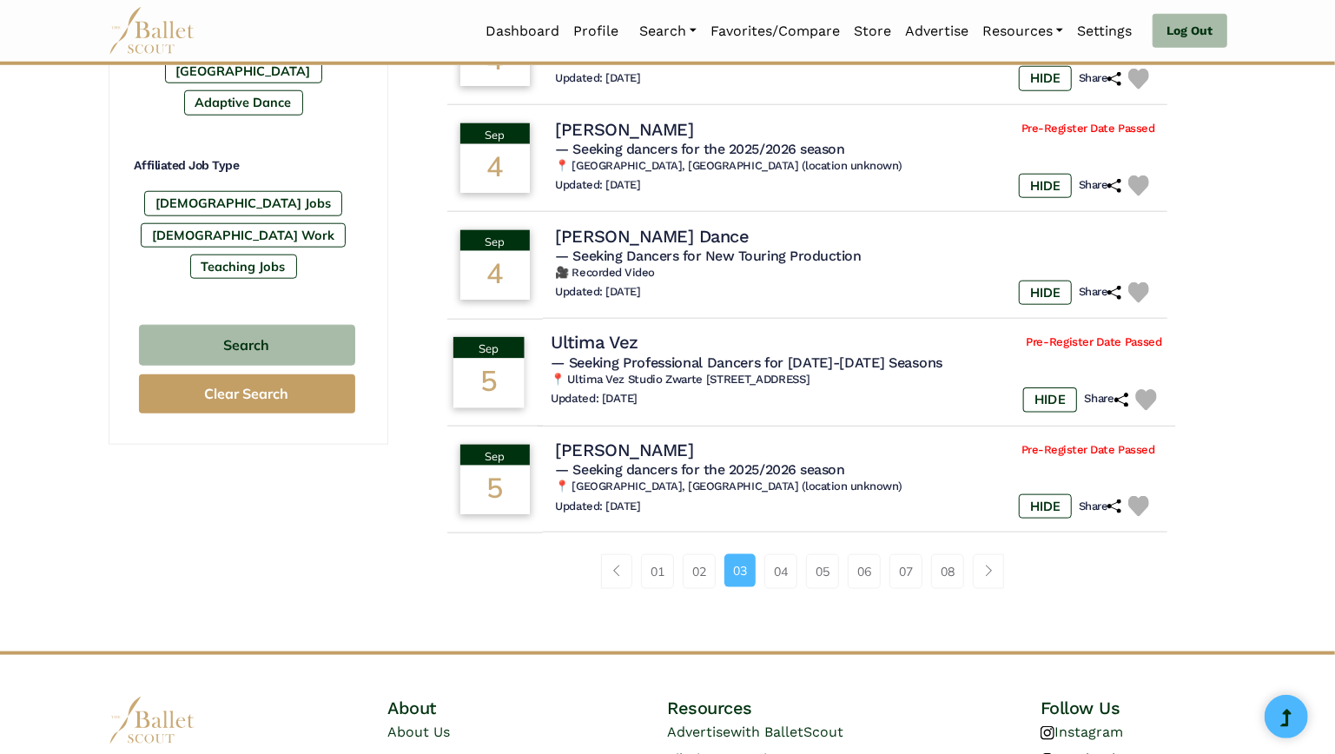
scroll to position [1001, 0]
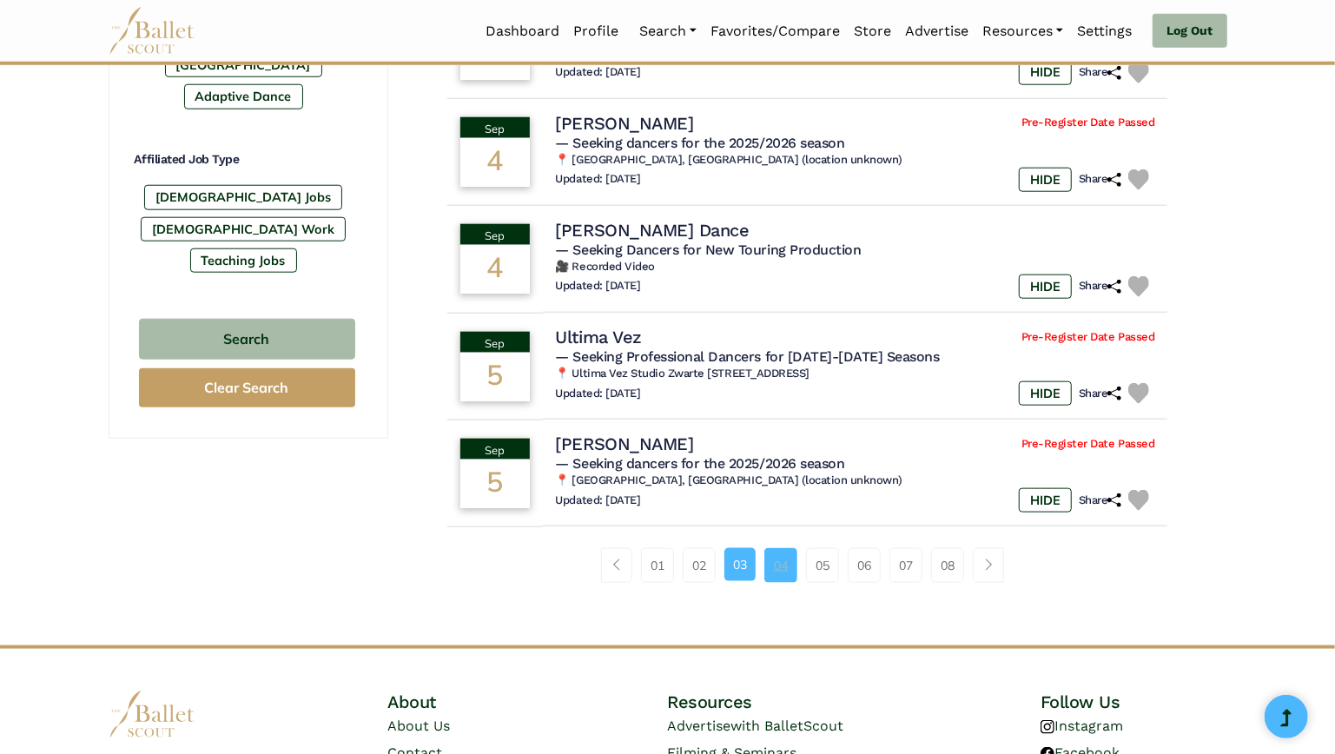
click at [779, 564] on link "04" at bounding box center [780, 565] width 33 height 35
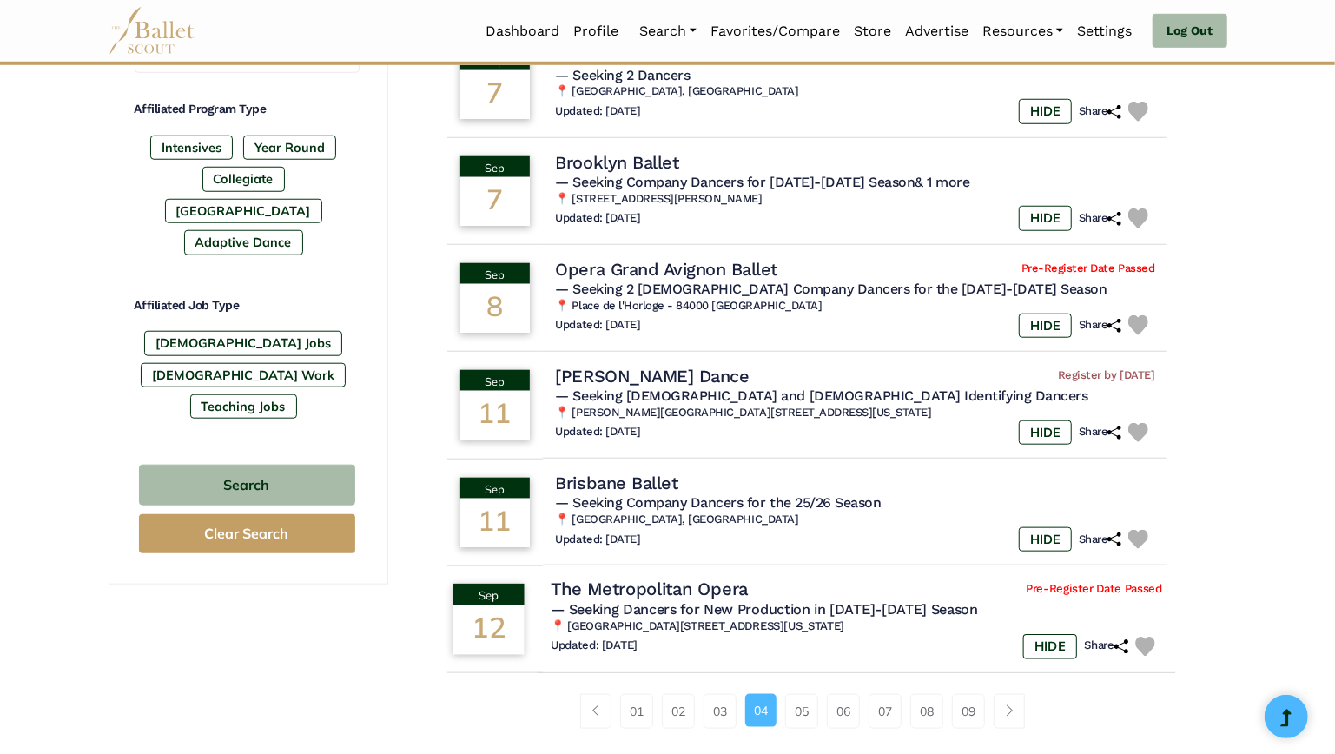
scroll to position [856, 0]
